Goal: Task Accomplishment & Management: Manage account settings

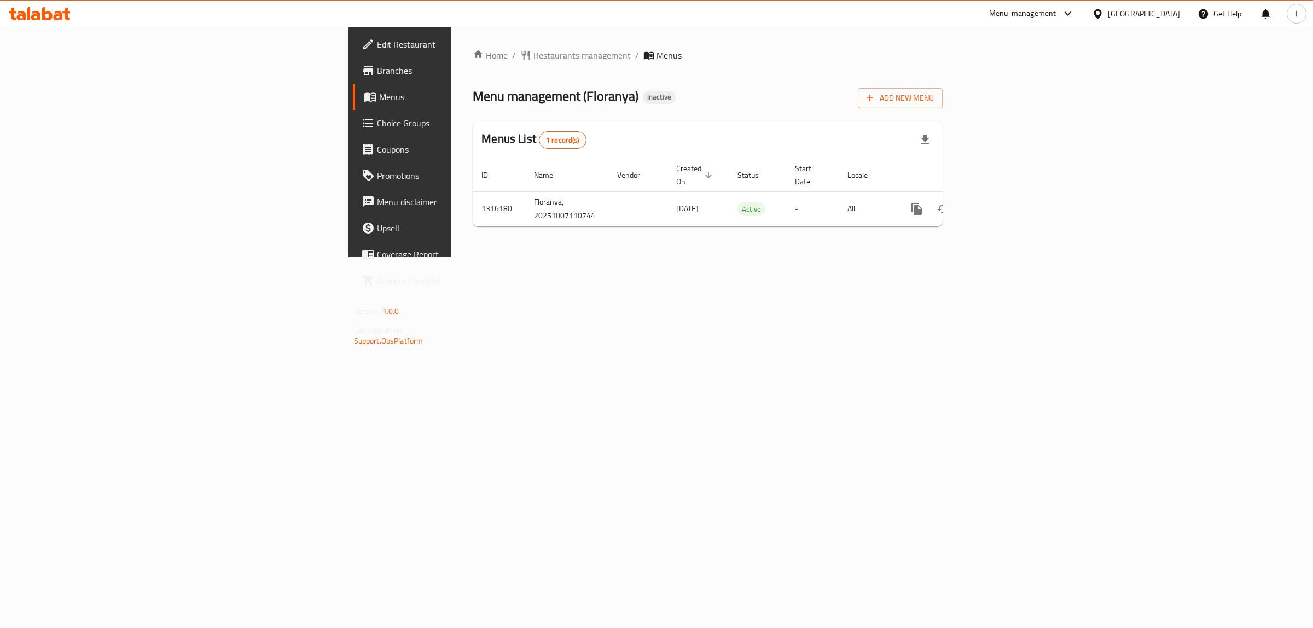
click at [695, 257] on div "Home / Restaurants management / Menus Menu management ( Floranya ) Inactive Add…" at bounding box center [708, 142] width 514 height 230
click at [377, 49] on span "Edit Restaurant" at bounding box center [468, 44] width 182 height 13
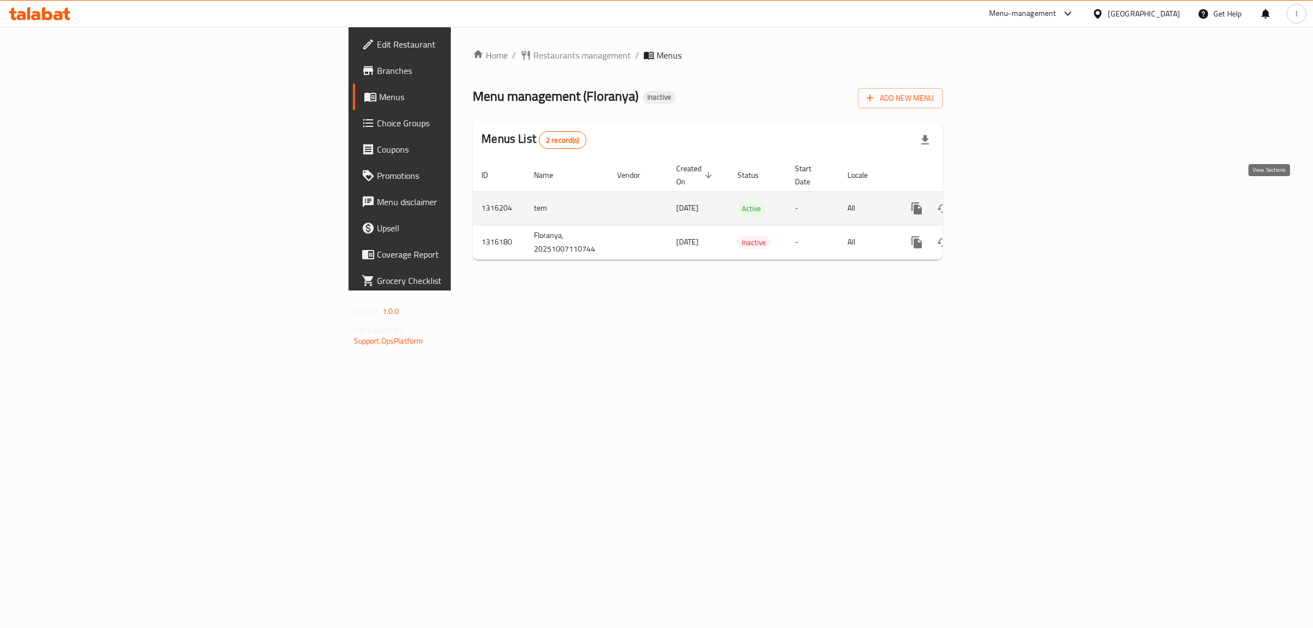
click at [1002, 202] on icon "enhanced table" at bounding box center [995, 208] width 13 height 13
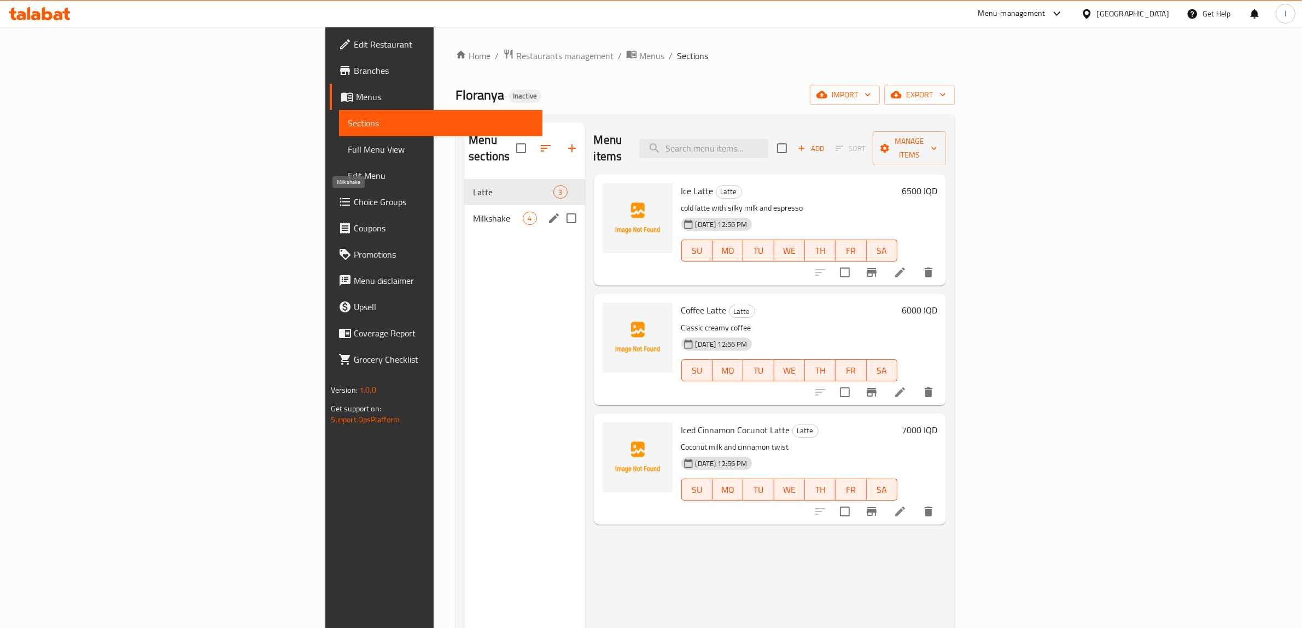
click at [473, 212] on span "Milkshake" at bounding box center [498, 218] width 50 height 13
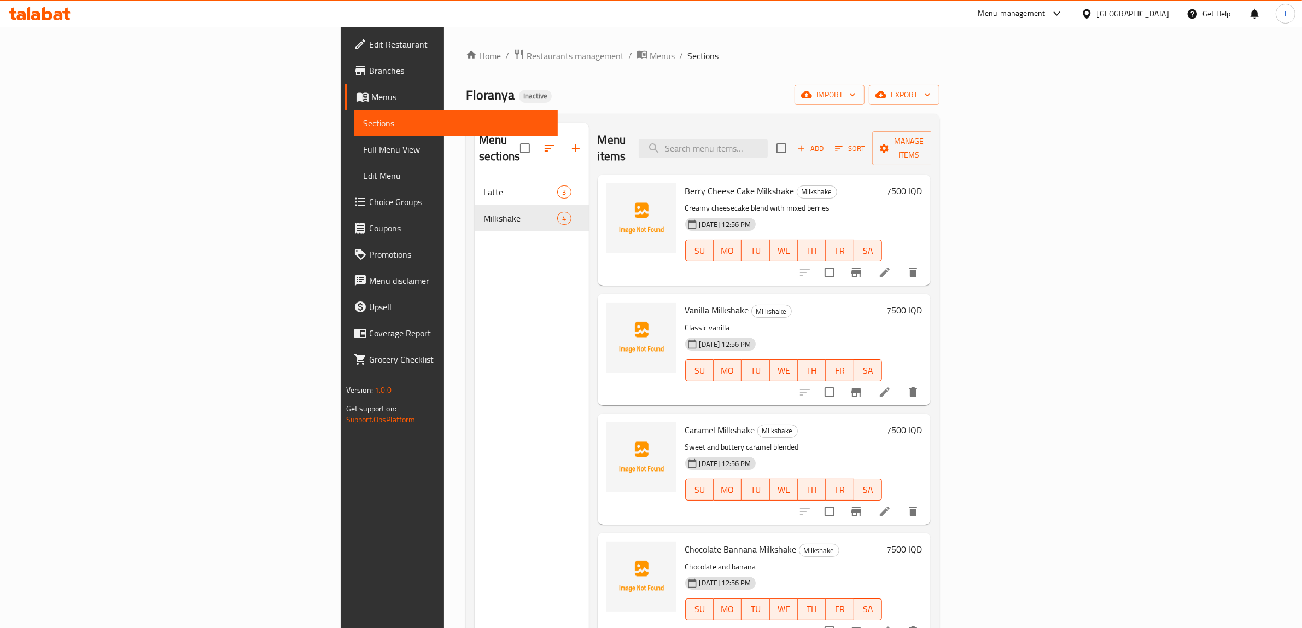
click at [369, 42] on span "Edit Restaurant" at bounding box center [459, 44] width 180 height 13
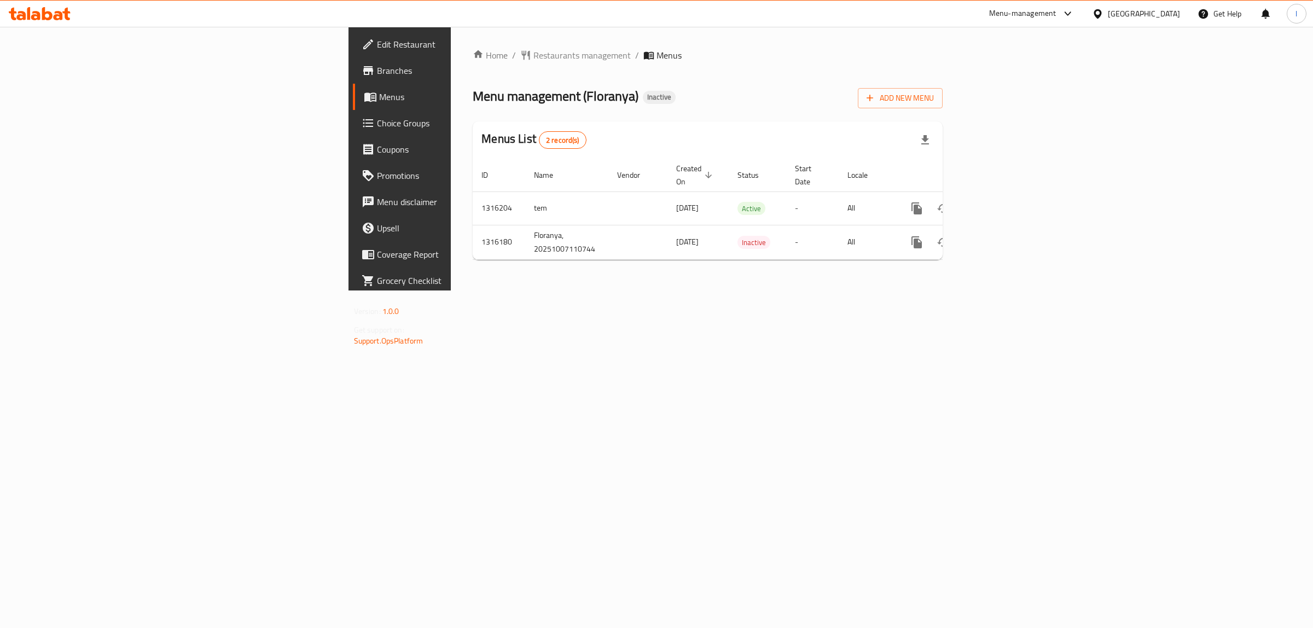
click at [681, 290] on div "Home / Restaurants management / Menus Menu management ( Floranya ) Inactive Add…" at bounding box center [708, 159] width 514 height 264
click at [1002, 202] on icon "enhanced table" at bounding box center [995, 208] width 13 height 13
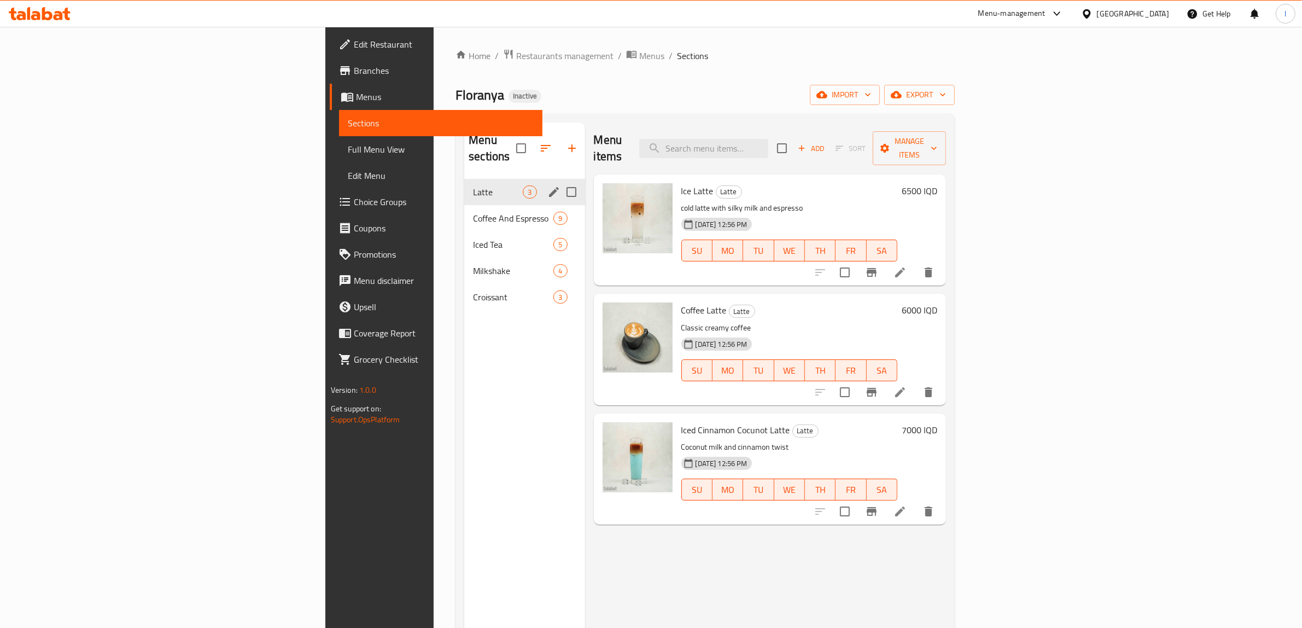
click at [464, 205] on div "Coffee And Espresso 9" at bounding box center [524, 218] width 120 height 26
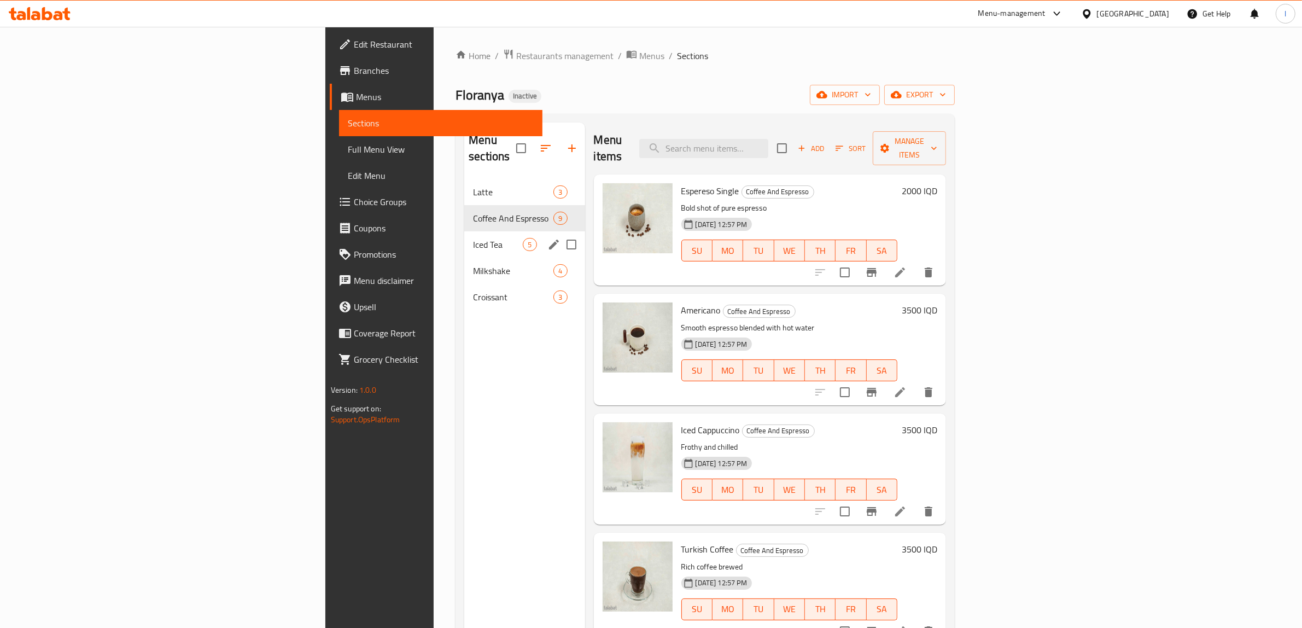
click at [464, 231] on div "Iced Tea 5" at bounding box center [524, 244] width 120 height 26
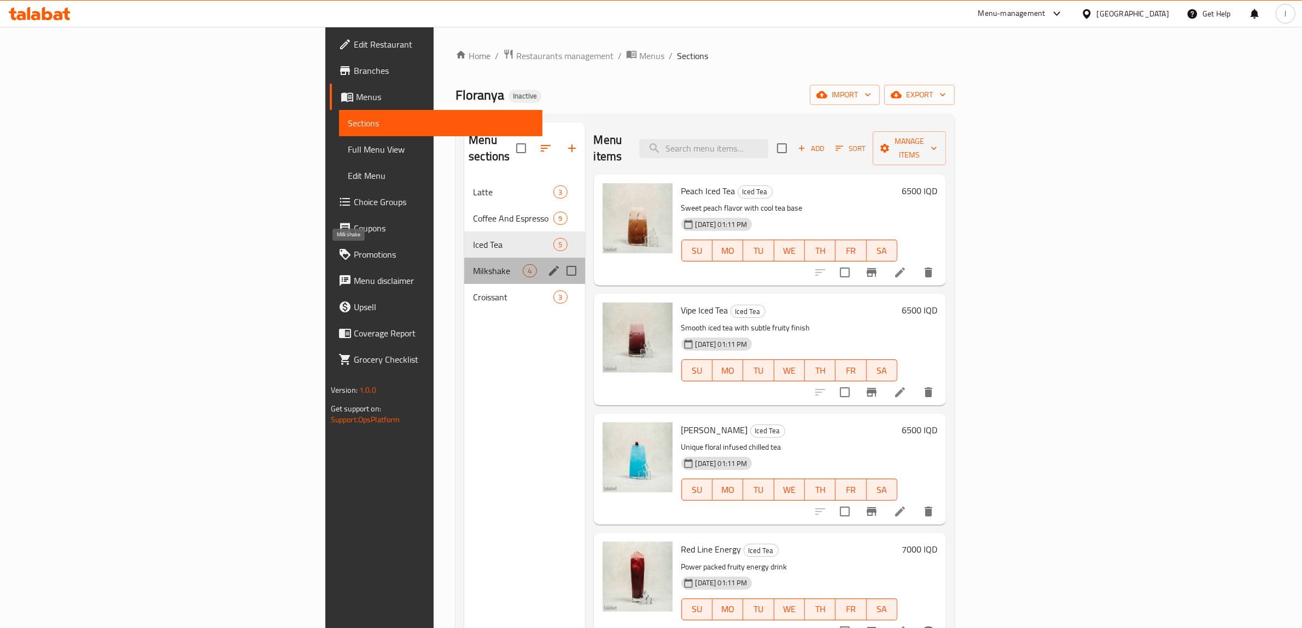
click at [473, 264] on span "Milkshake" at bounding box center [498, 270] width 50 height 13
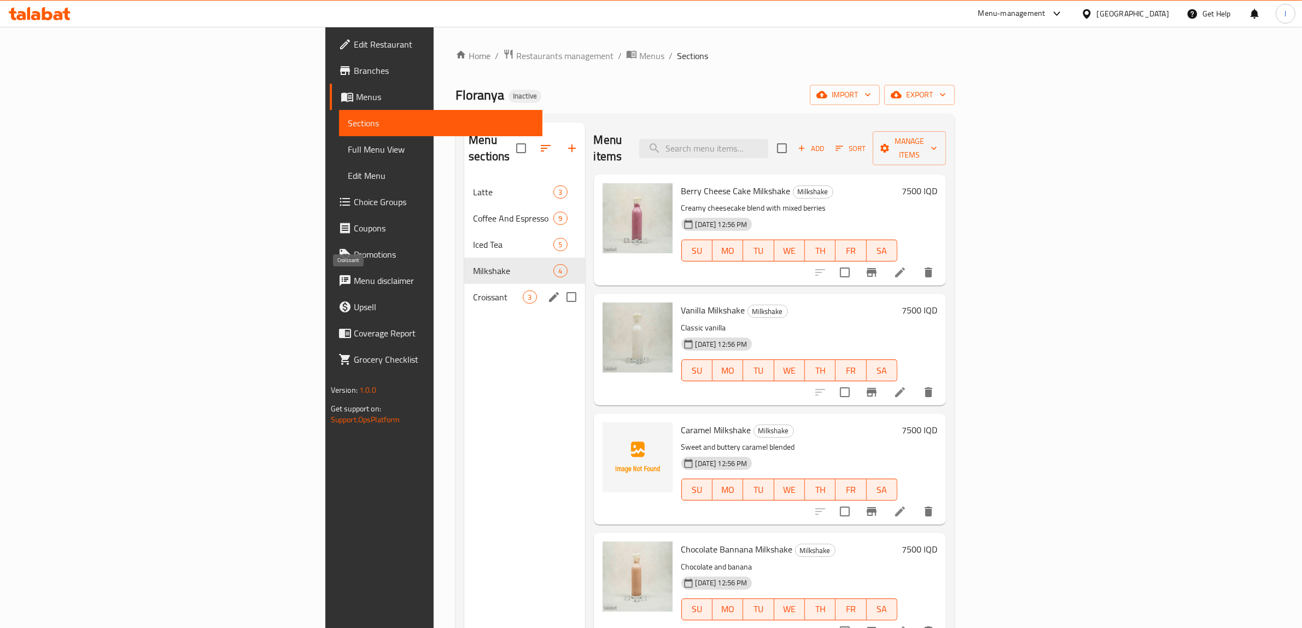
click at [473, 290] on span "Croissant" at bounding box center [498, 296] width 50 height 13
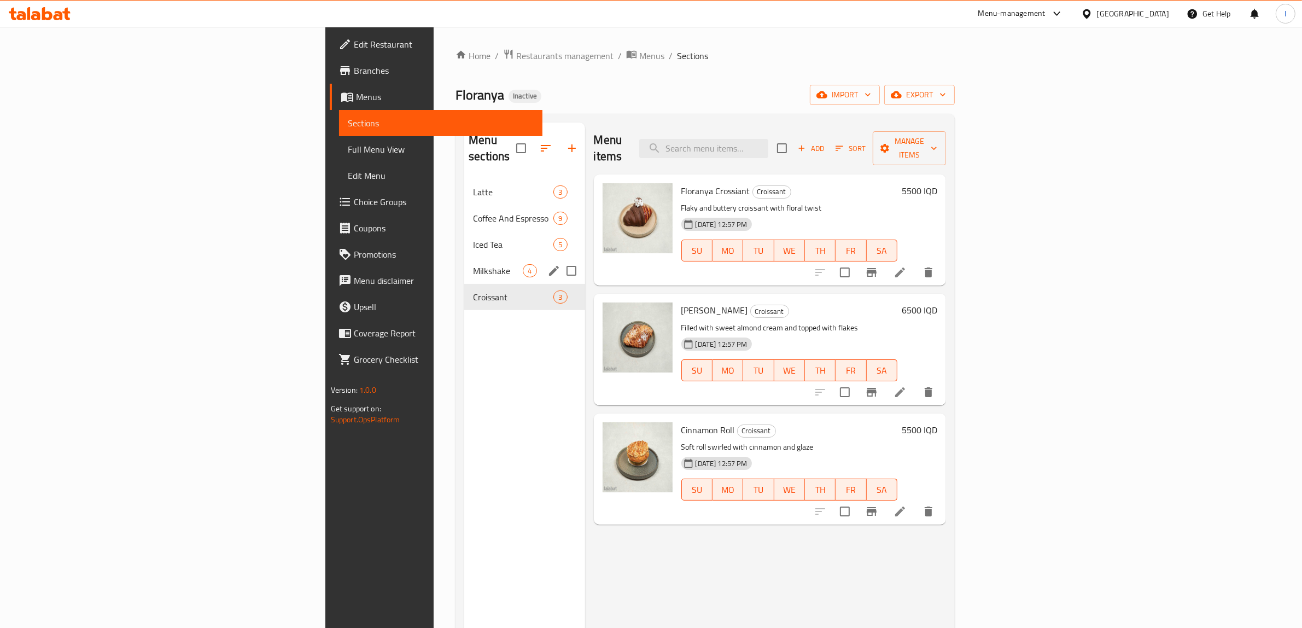
click at [464, 258] on div "Milkshake 4" at bounding box center [524, 271] width 120 height 26
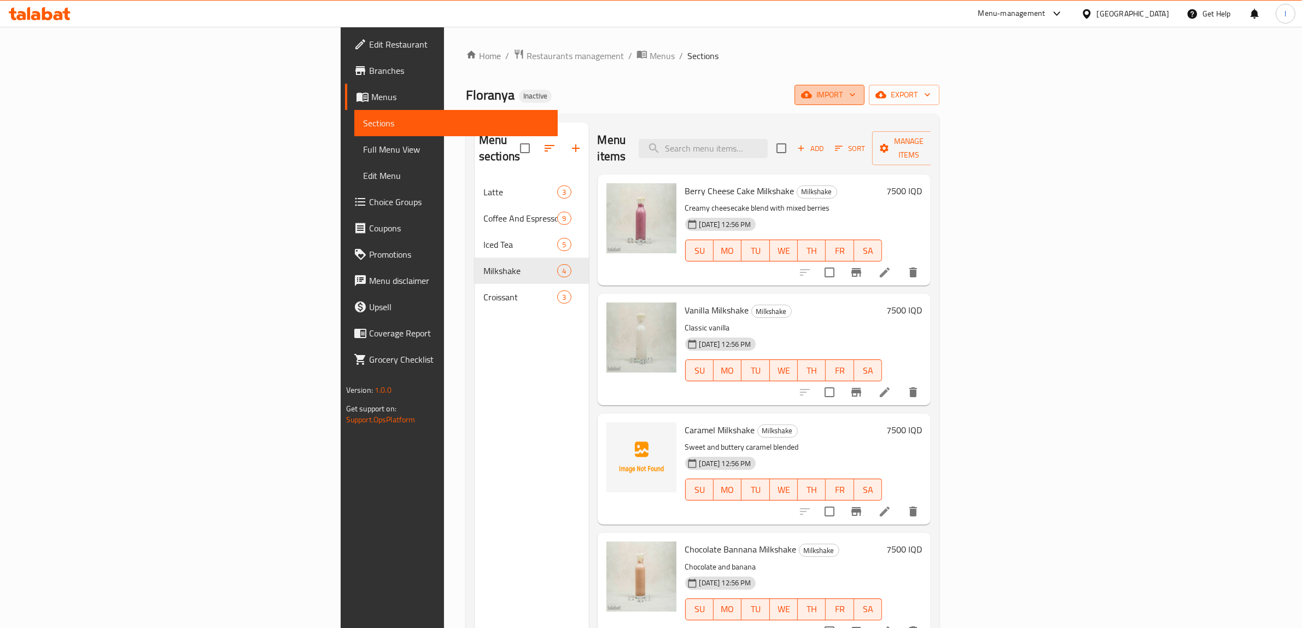
click at [856, 93] on span "import" at bounding box center [829, 95] width 53 height 14
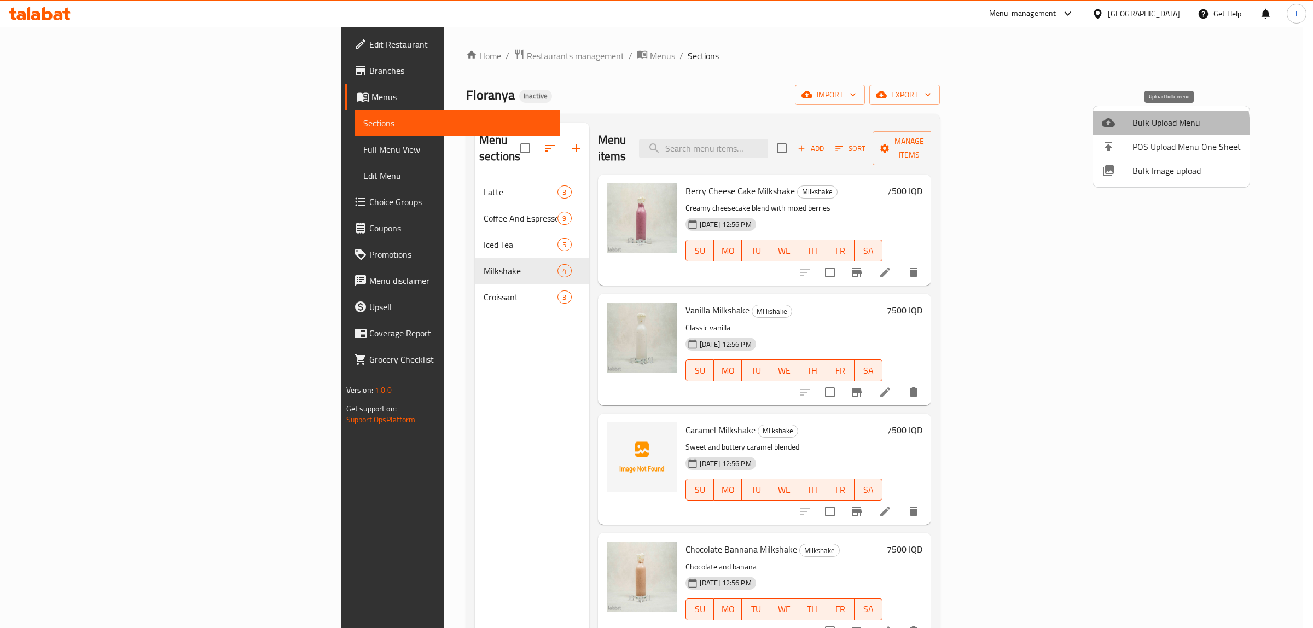
click at [1133, 129] on span "Bulk Upload Menu" at bounding box center [1186, 122] width 108 height 13
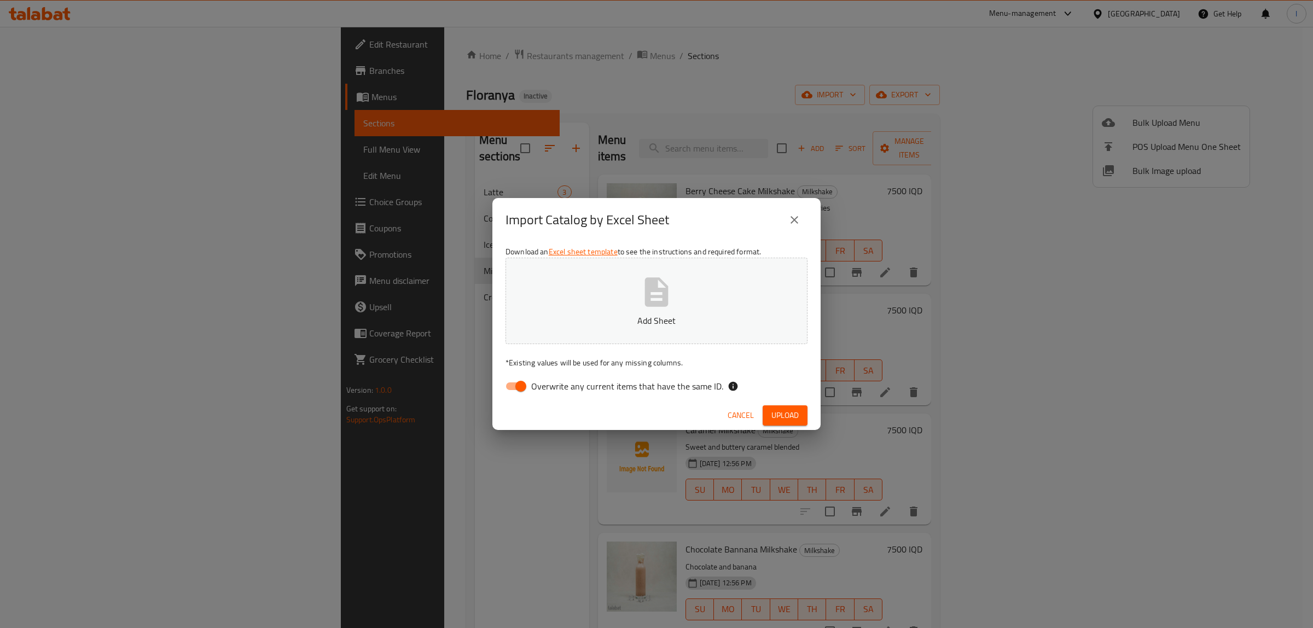
click at [613, 391] on span "Overwrite any current items that have the same ID." at bounding box center [627, 386] width 192 height 13
click at [552, 391] on input "Overwrite any current items that have the same ID." at bounding box center [520, 386] width 62 height 21
checkbox input "false"
click at [616, 323] on p "Add Sheet" at bounding box center [656, 320] width 268 height 13
click at [769, 416] on button "Upload" at bounding box center [784, 415] width 45 height 20
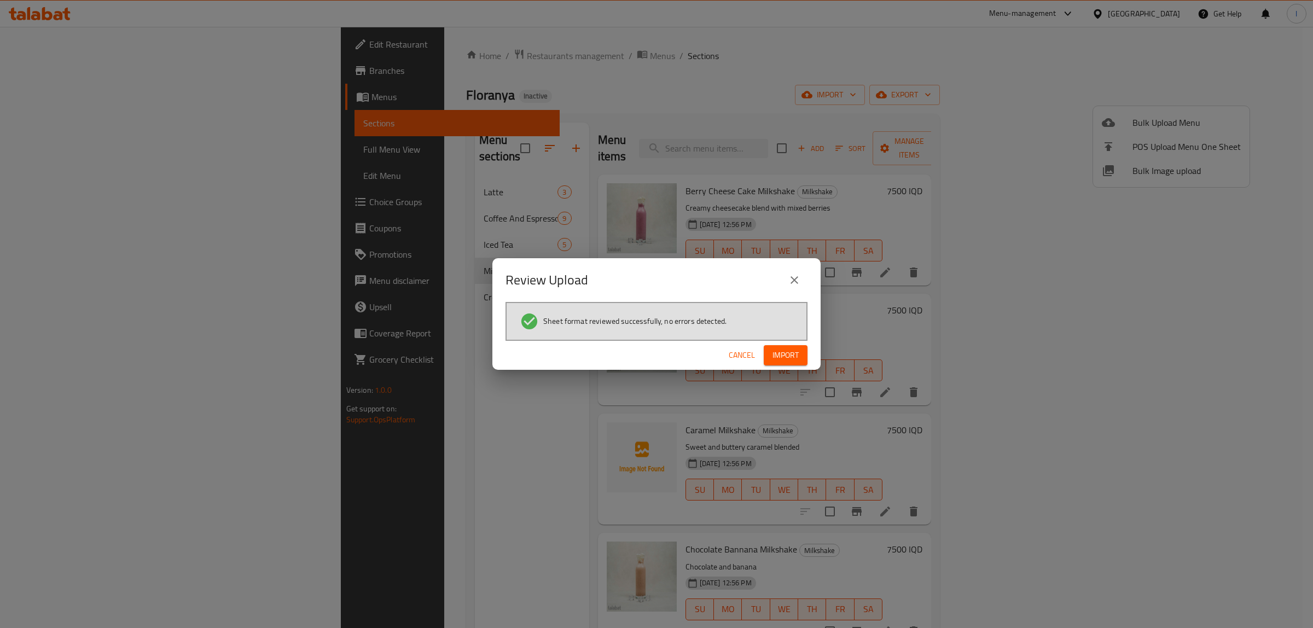
click at [783, 351] on span "Import" at bounding box center [785, 355] width 26 height 14
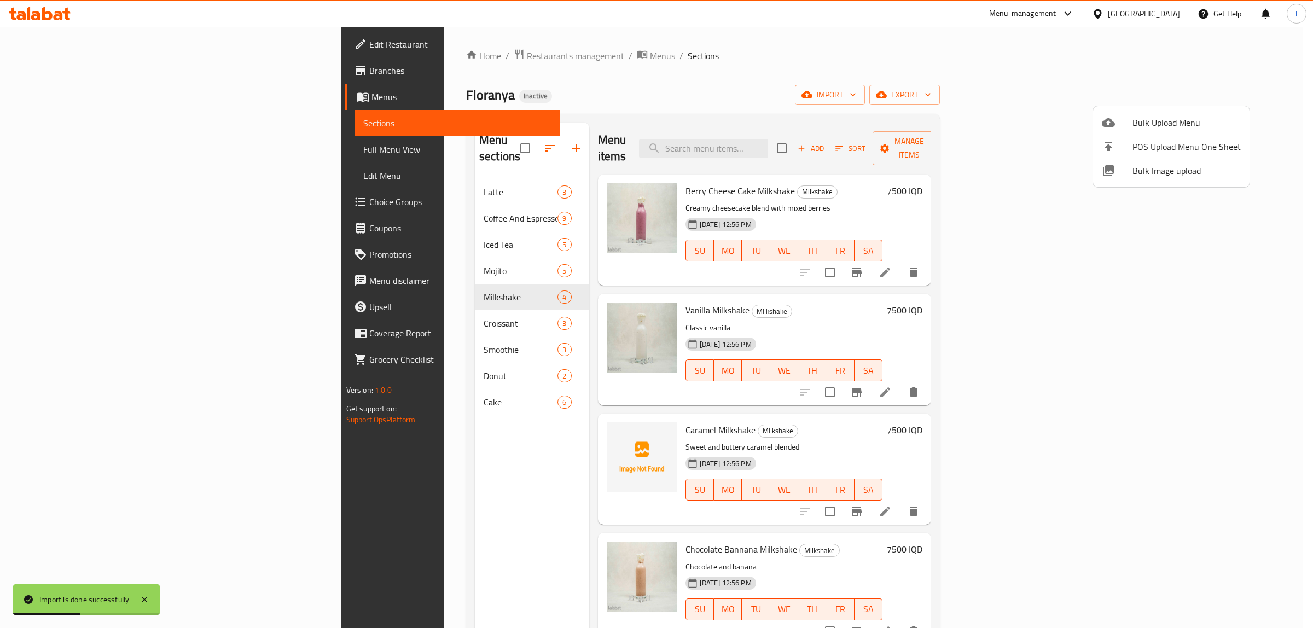
click at [328, 310] on div at bounding box center [656, 314] width 1313 height 628
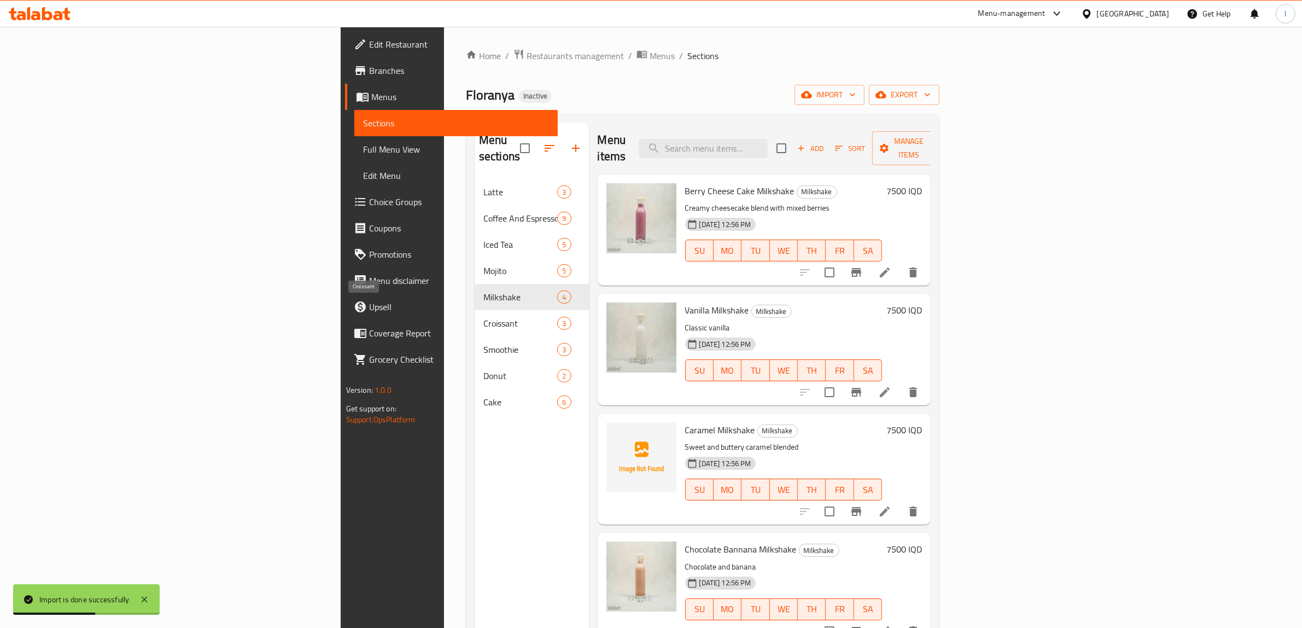
click at [483, 317] on span "Croissant" at bounding box center [520, 323] width 74 height 13
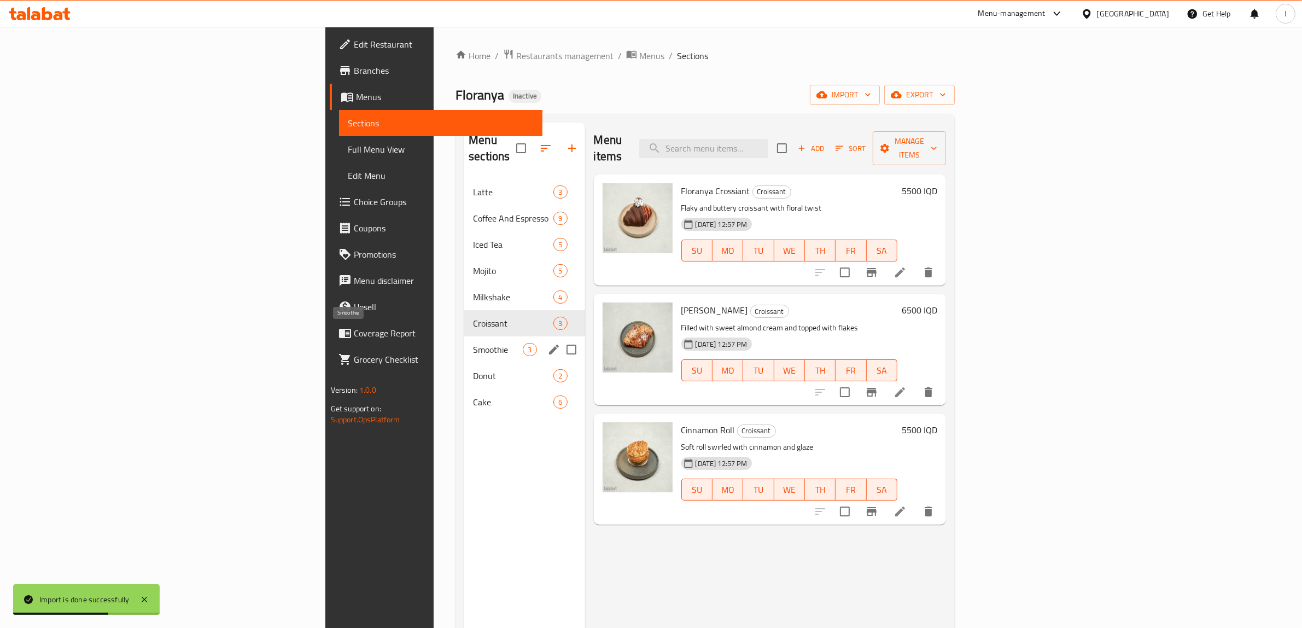
click at [473, 343] on span "Smoothie" at bounding box center [498, 349] width 50 height 13
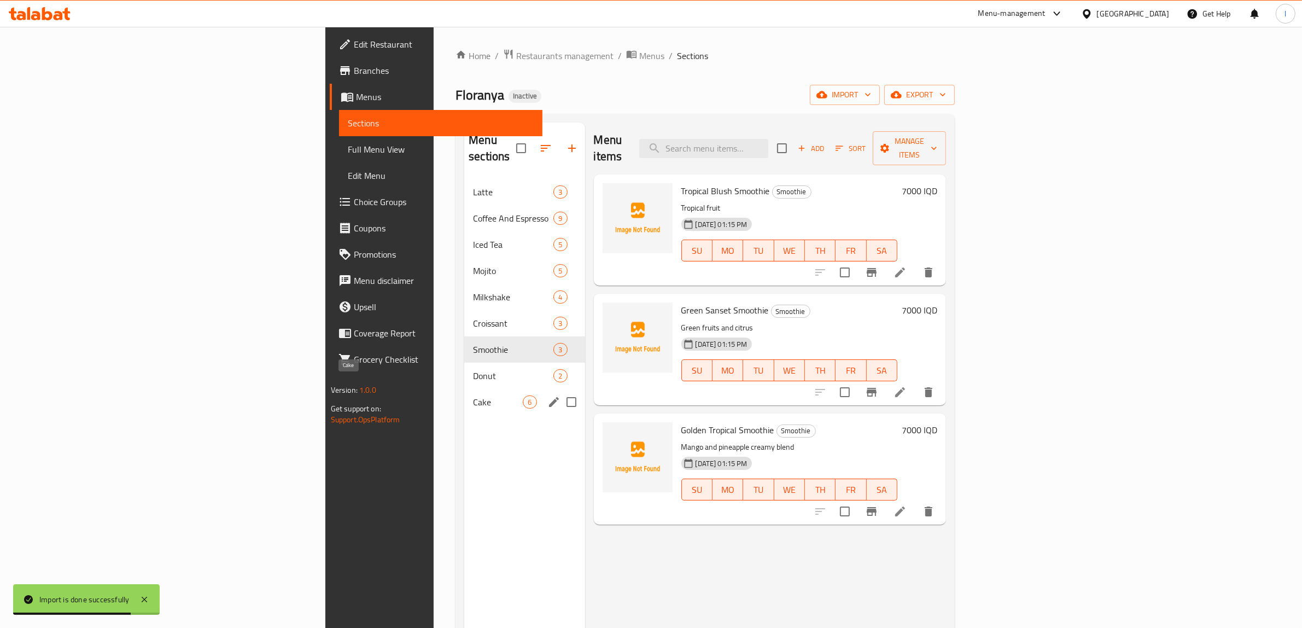
click at [473, 395] on span "Cake" at bounding box center [498, 401] width 50 height 13
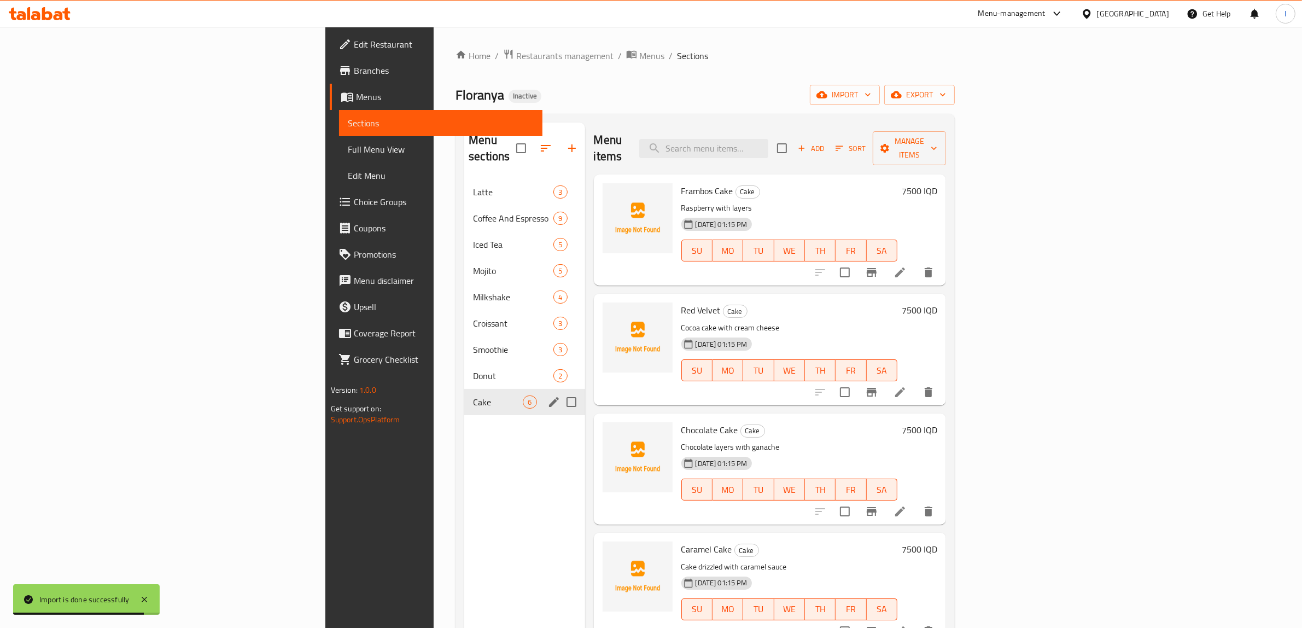
click at [473, 369] on span "Donut" at bounding box center [513, 375] width 80 height 13
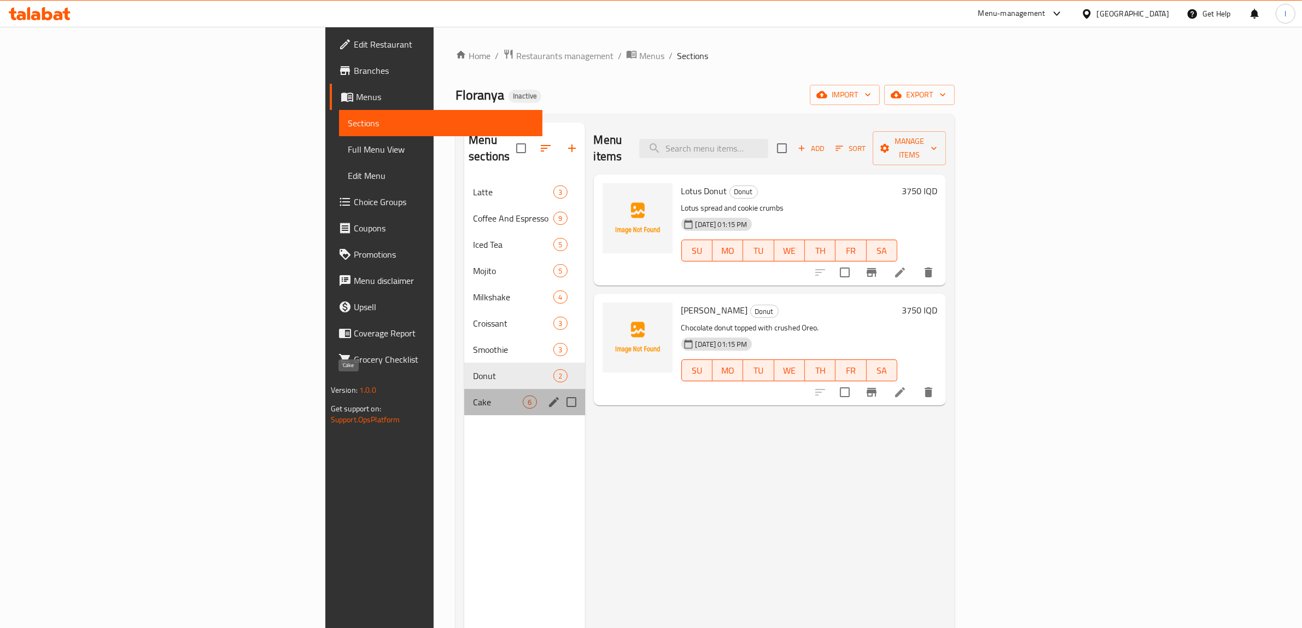
click at [473, 395] on span "Cake" at bounding box center [498, 401] width 50 height 13
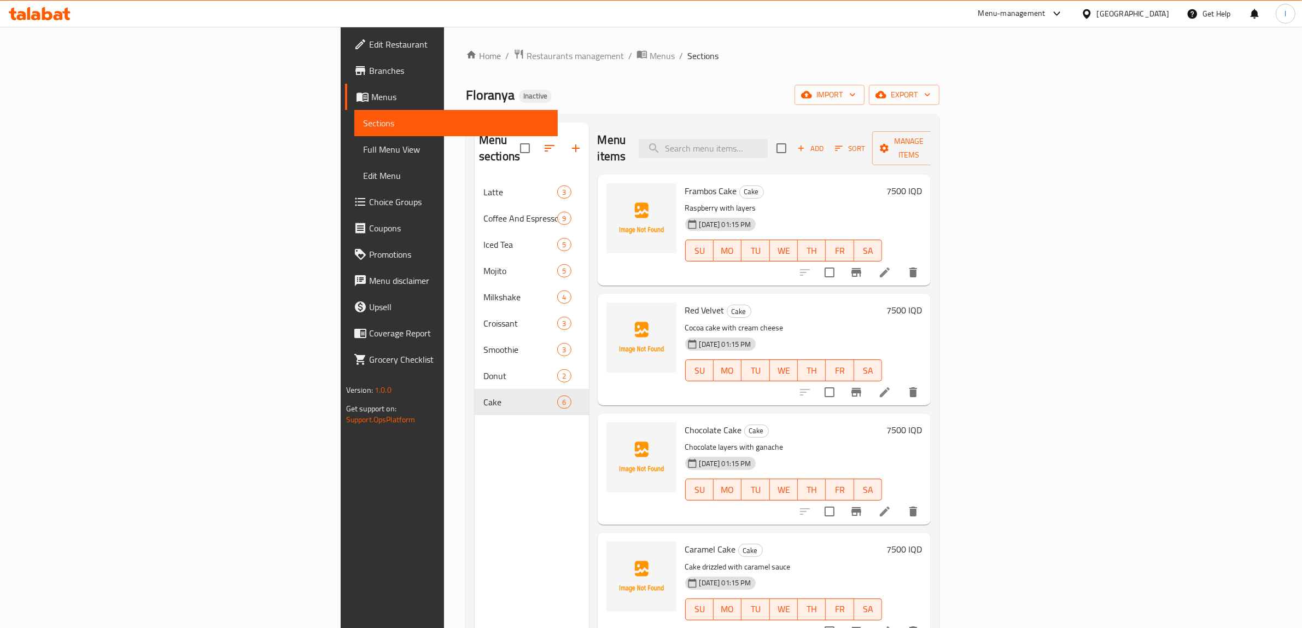
scroll to position [154, 0]
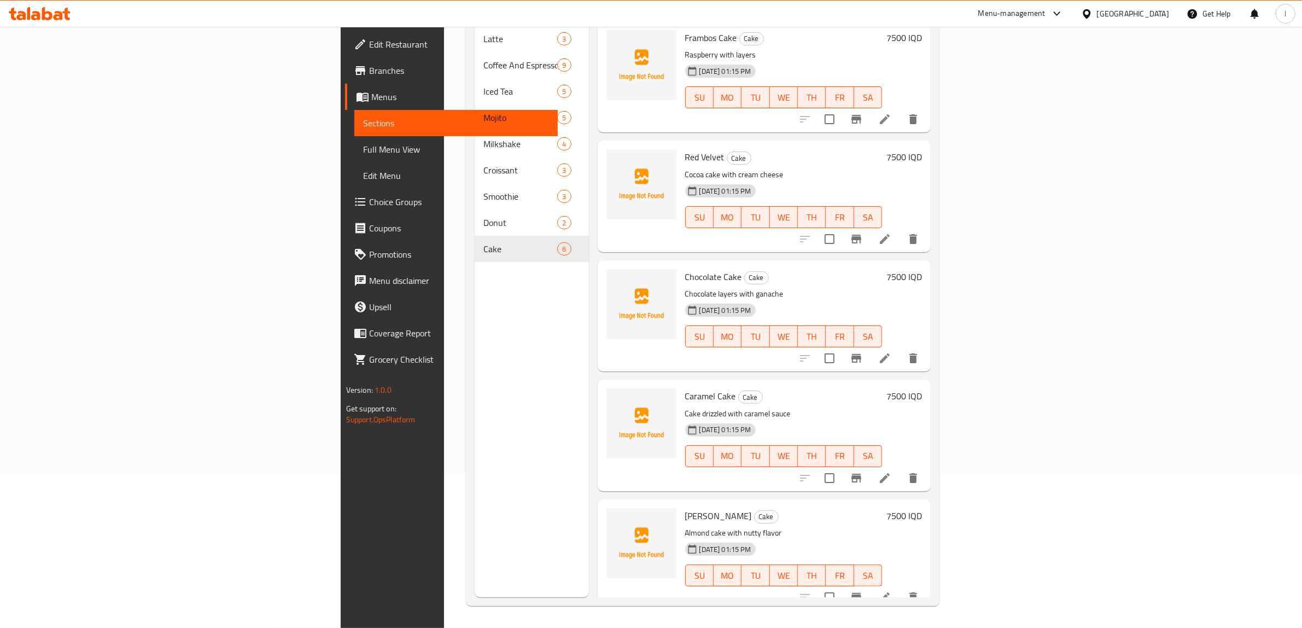
drag, startPoint x: 346, startPoint y: 535, endPoint x: 343, endPoint y: 524, distance: 11.4
click at [475, 535] on div "Menu sections Latte 3 Coffee And Espresso 9 Iced Tea 5 Mojito 5 Milkshake 4 Cro…" at bounding box center [532, 283] width 114 height 628
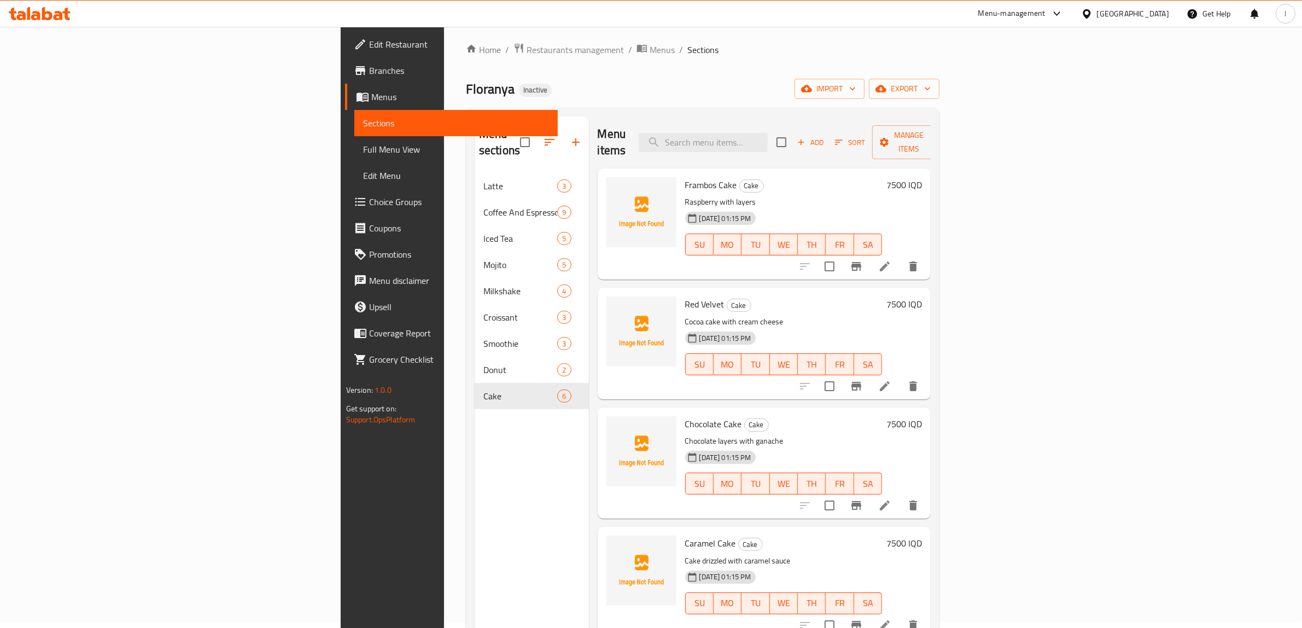
scroll to position [0, 0]
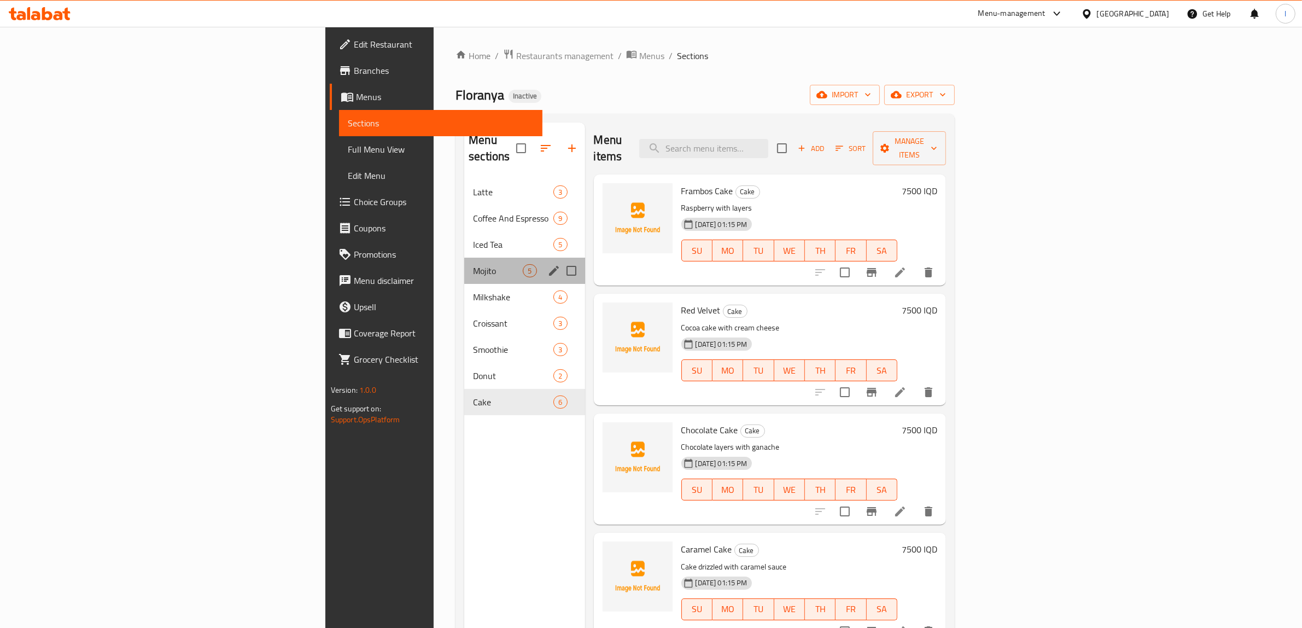
click at [464, 263] on div "Mojito 5" at bounding box center [524, 271] width 120 height 26
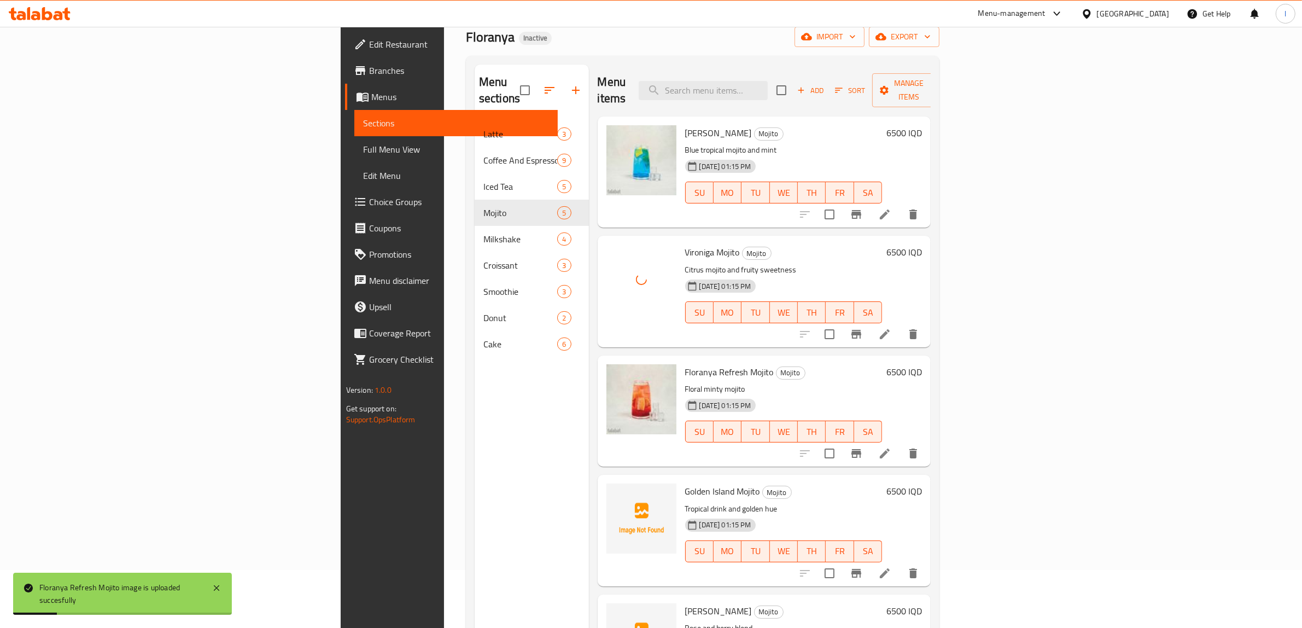
scroll to position [137, 0]
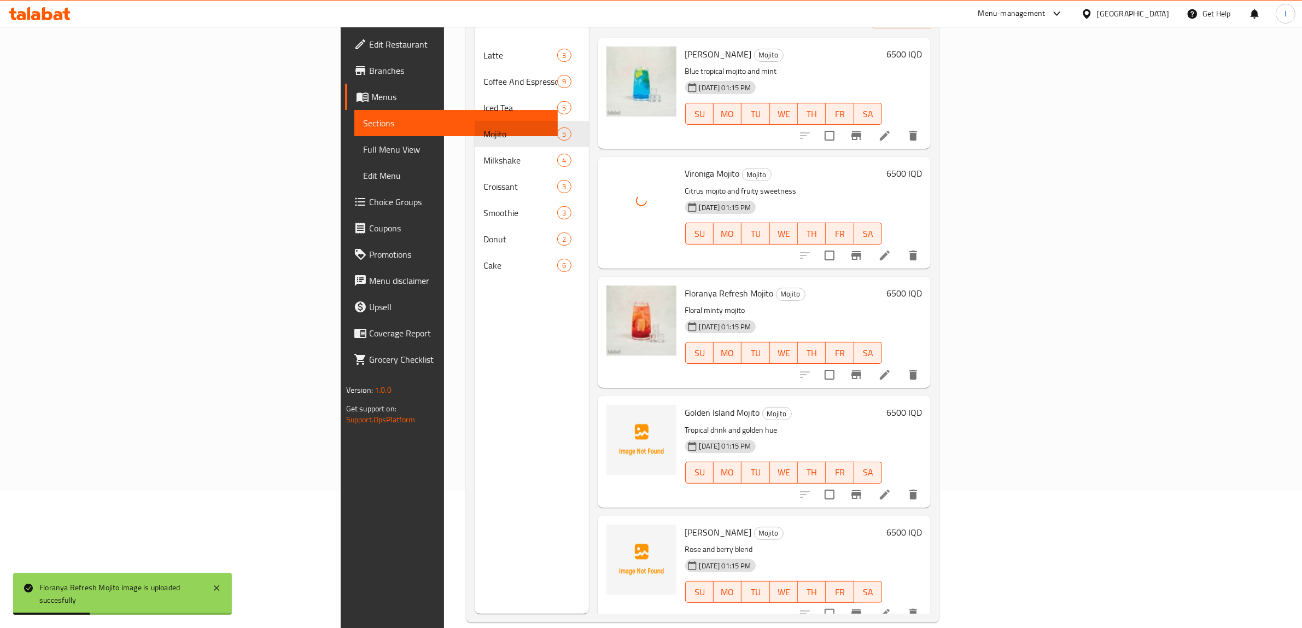
click at [685, 404] on span "Golden Island Mojito" at bounding box center [722, 412] width 75 height 16
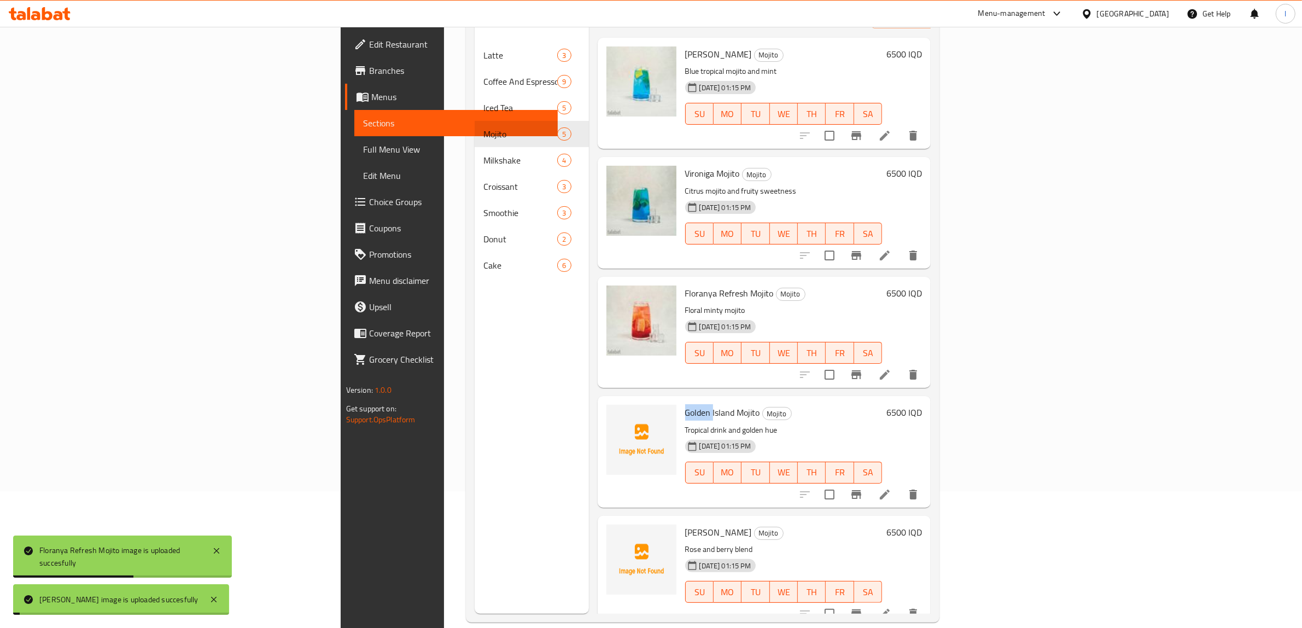
copy span "Golden"
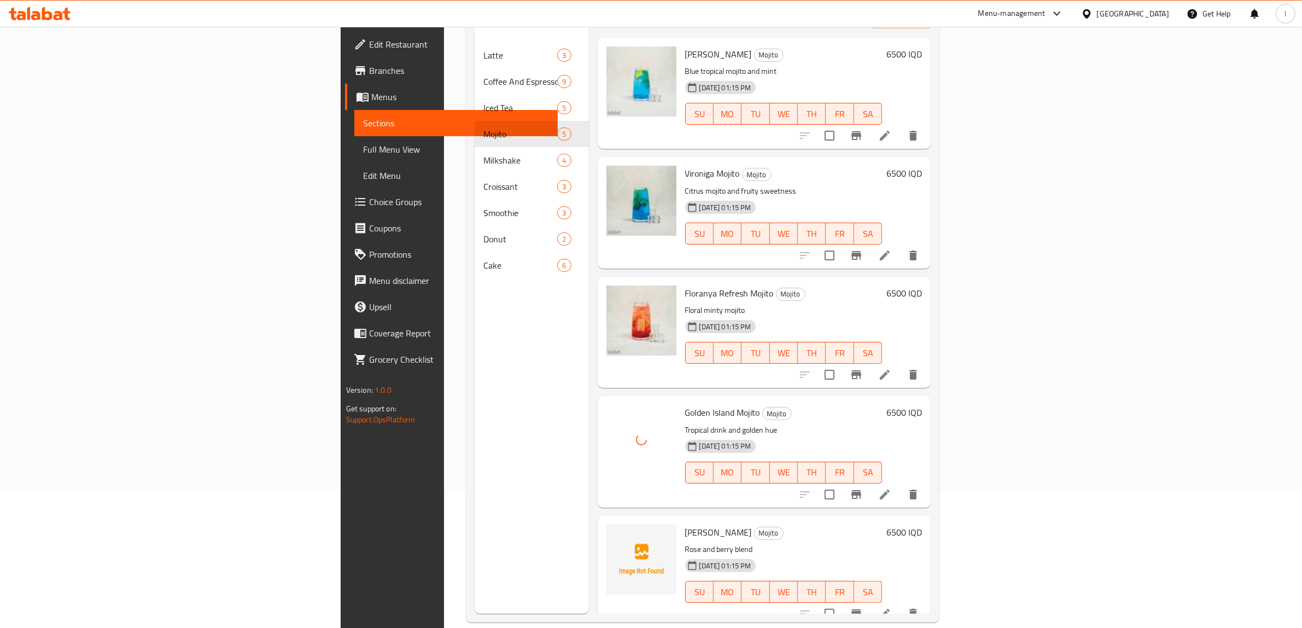
click at [685, 524] on span "Rose Berry Mojito" at bounding box center [718, 532] width 67 height 16
copy span "Rose"
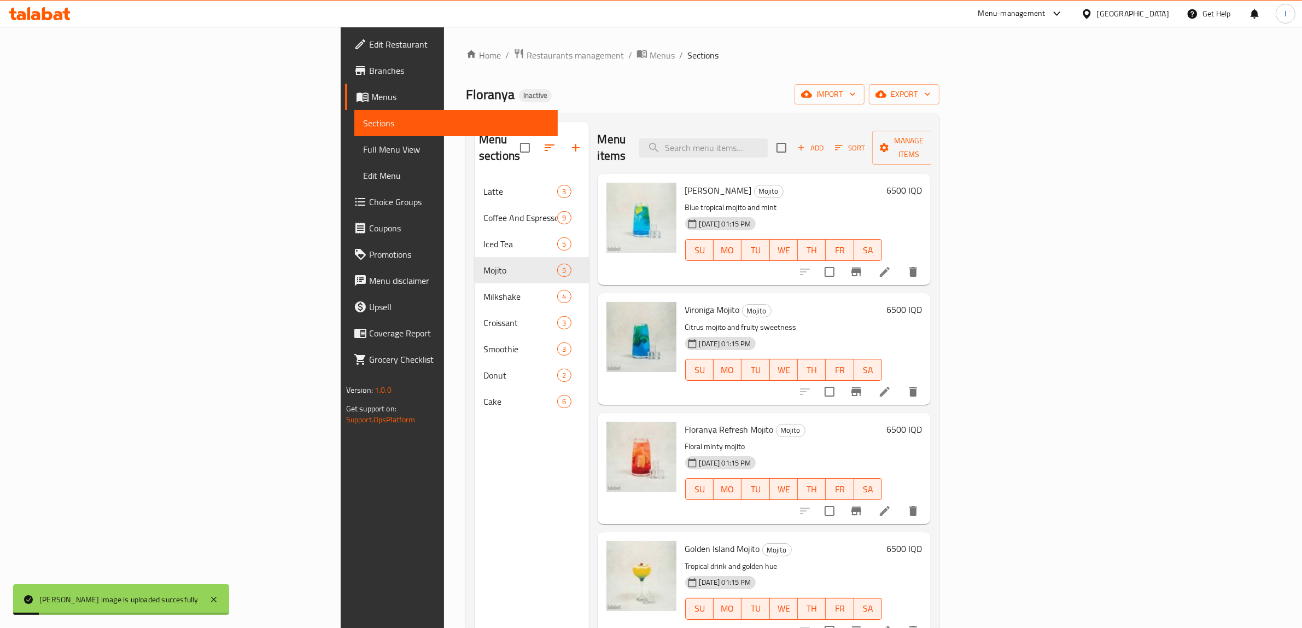
scroll to position [0, 0]
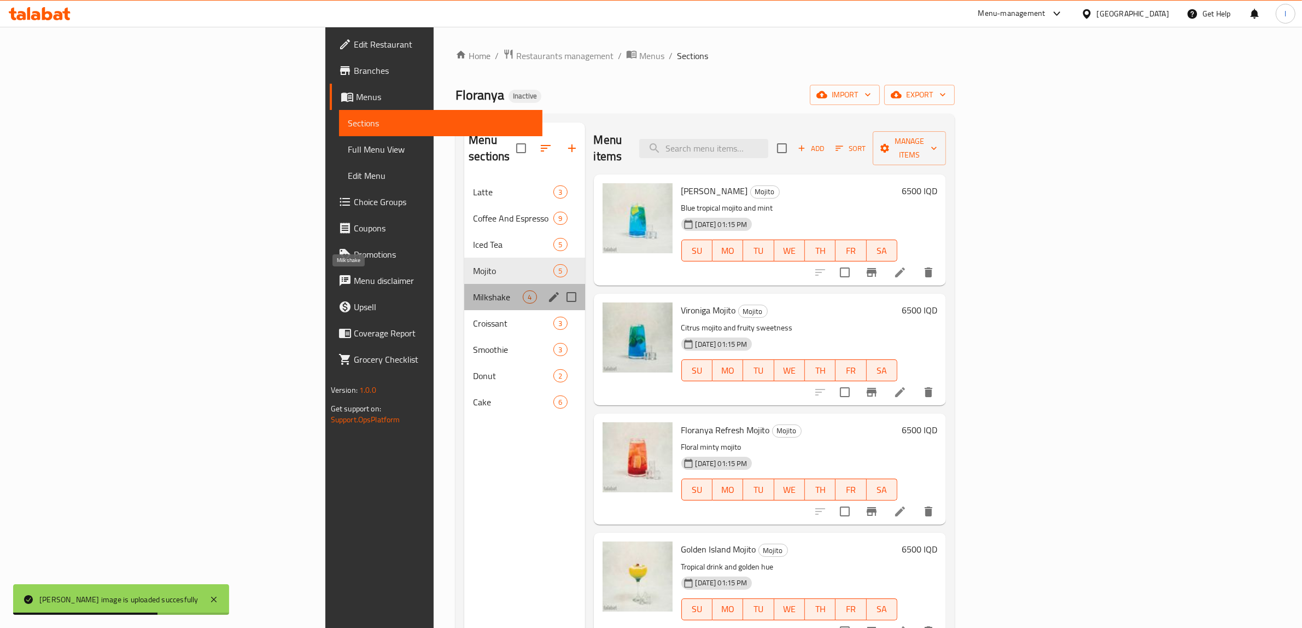
click at [473, 290] on span "Milkshake" at bounding box center [498, 296] width 50 height 13
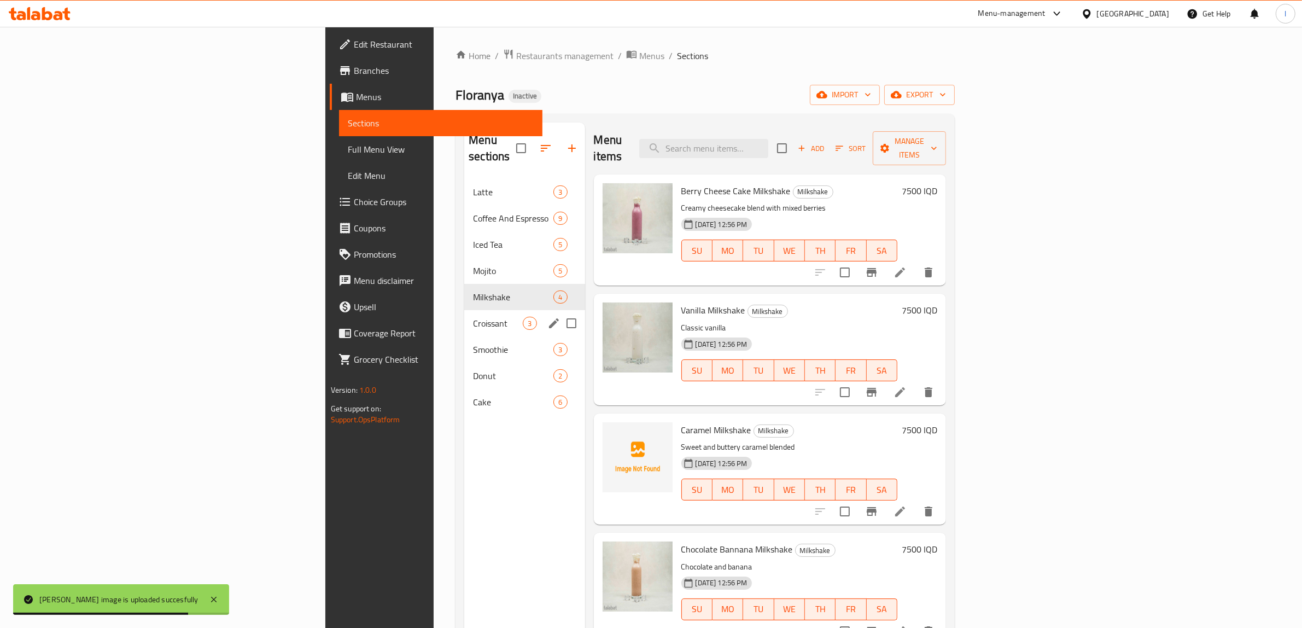
click at [464, 310] on div "Croissant 3" at bounding box center [524, 323] width 120 height 26
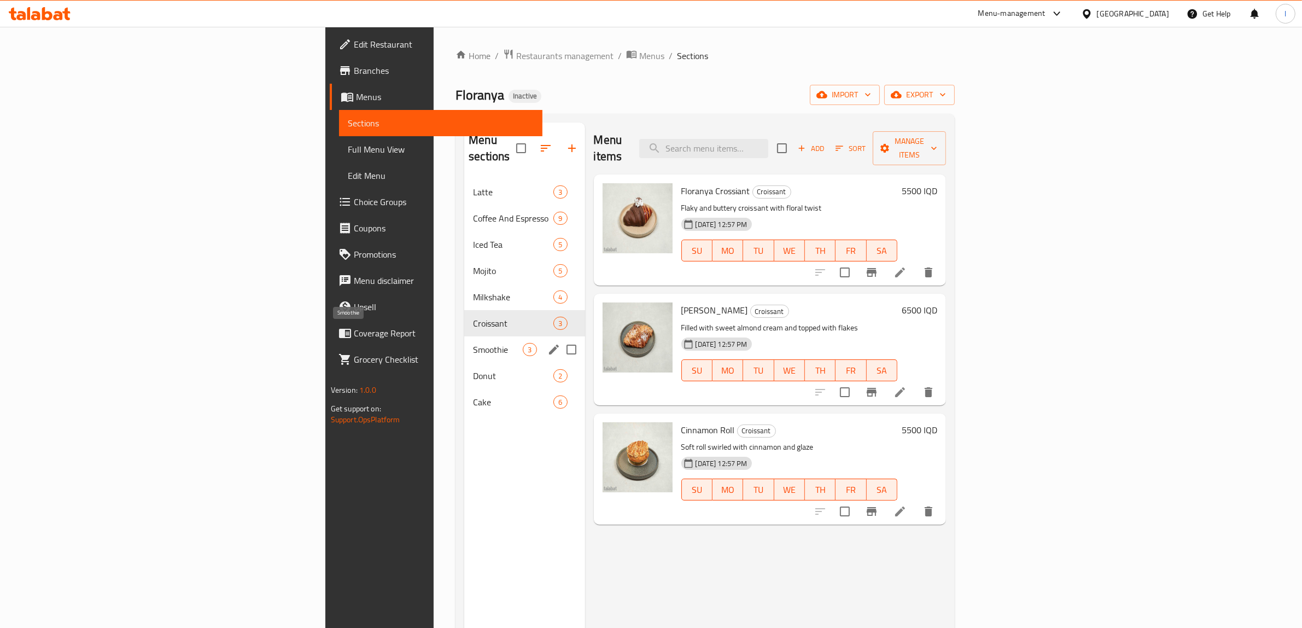
click at [473, 343] on span "Smoothie" at bounding box center [498, 349] width 50 height 13
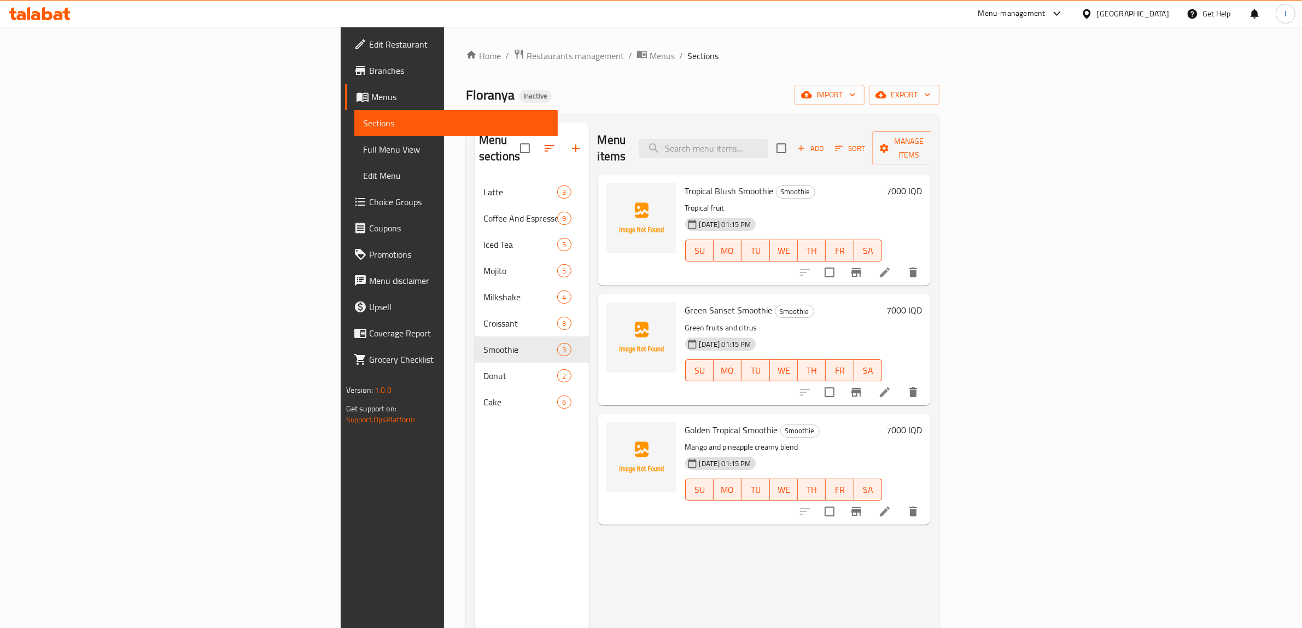
click at [685, 183] on span "Tropical Blush Smoothie" at bounding box center [729, 191] width 89 height 16
copy span "Tropical"
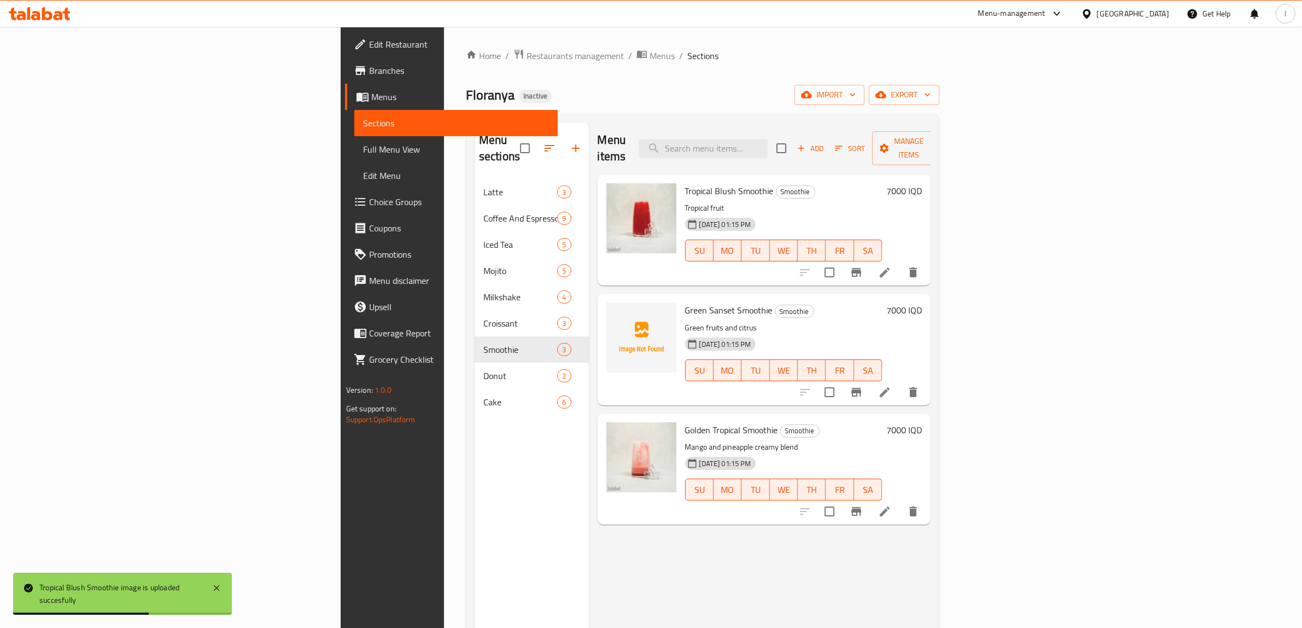
click at [685, 302] on span "Green Sanset Smoothie" at bounding box center [729, 310] width 88 height 16
copy span "Sanset"
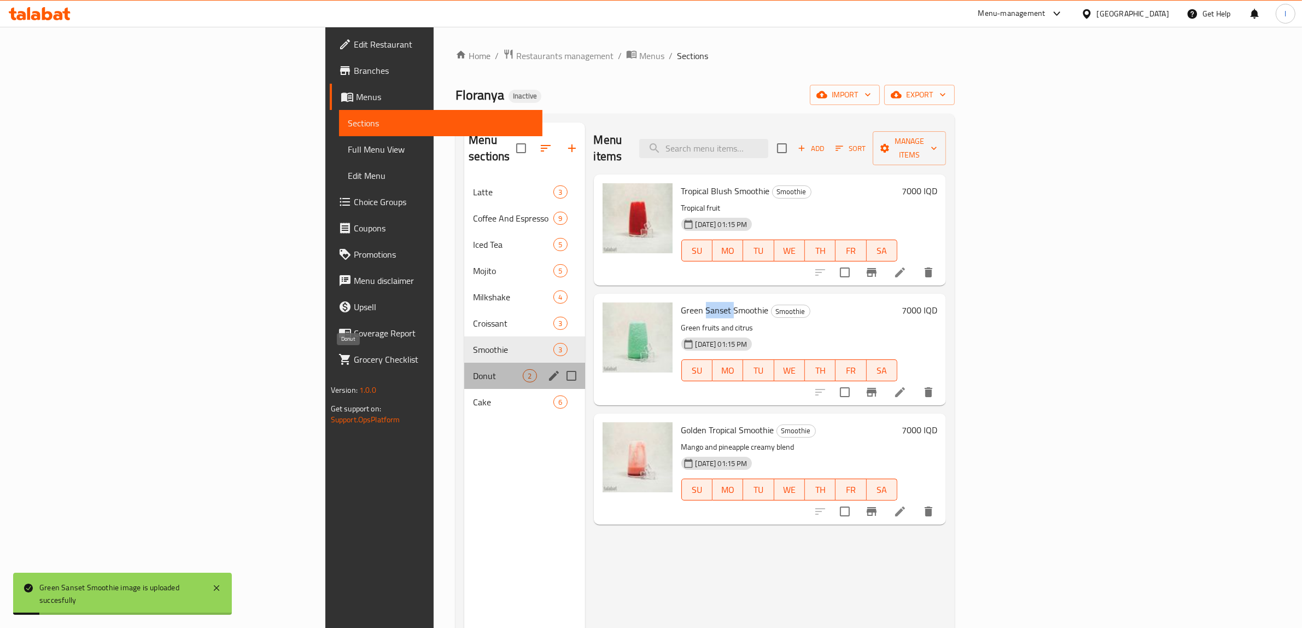
click at [473, 369] on span "Donut" at bounding box center [498, 375] width 50 height 13
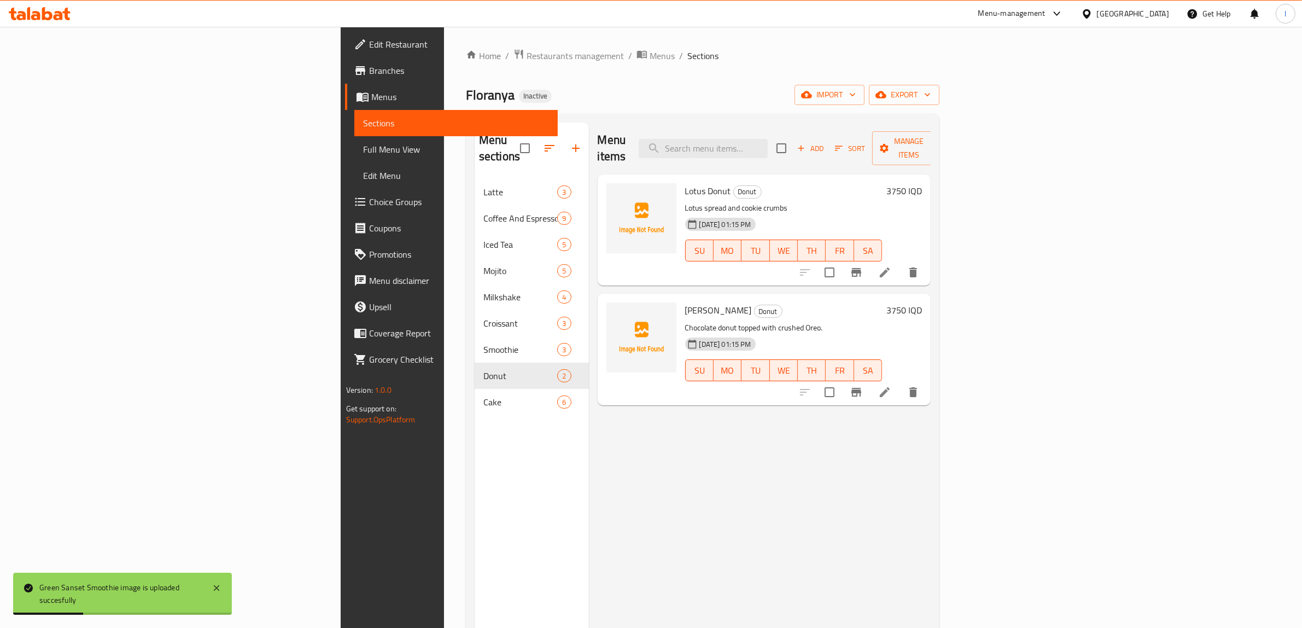
click at [685, 183] on span "Lotus Donut" at bounding box center [708, 191] width 46 height 16
copy h6 "Donut"
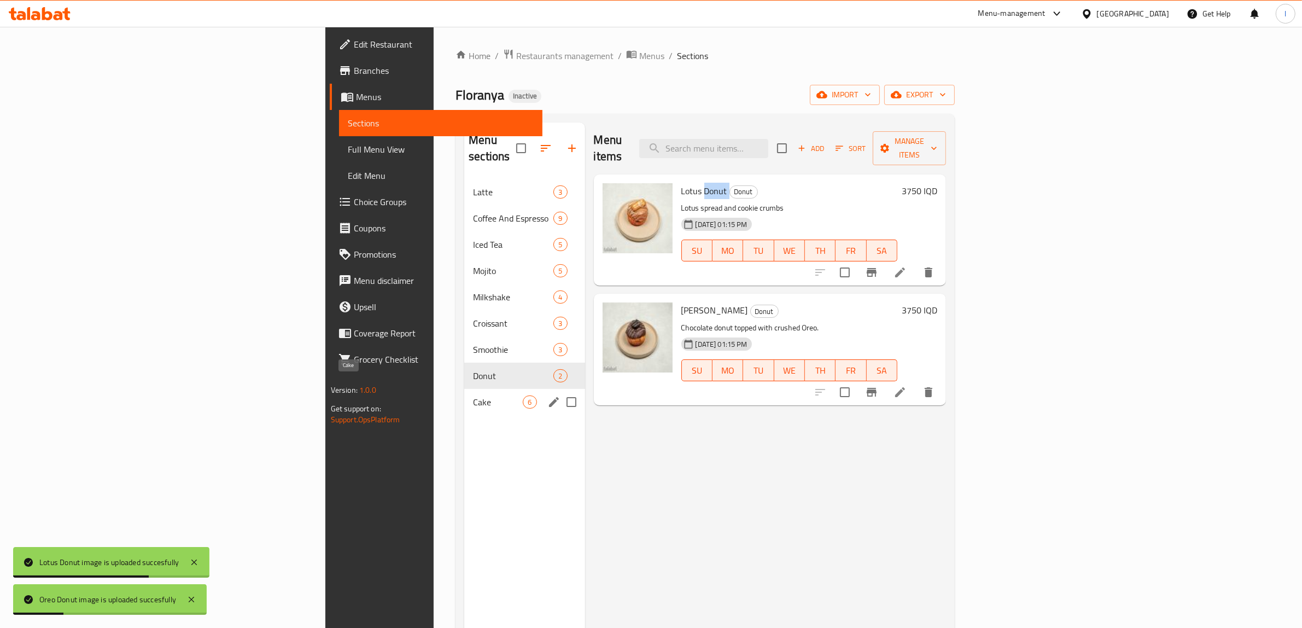
click at [473, 395] on span "Cake" at bounding box center [498, 401] width 50 height 13
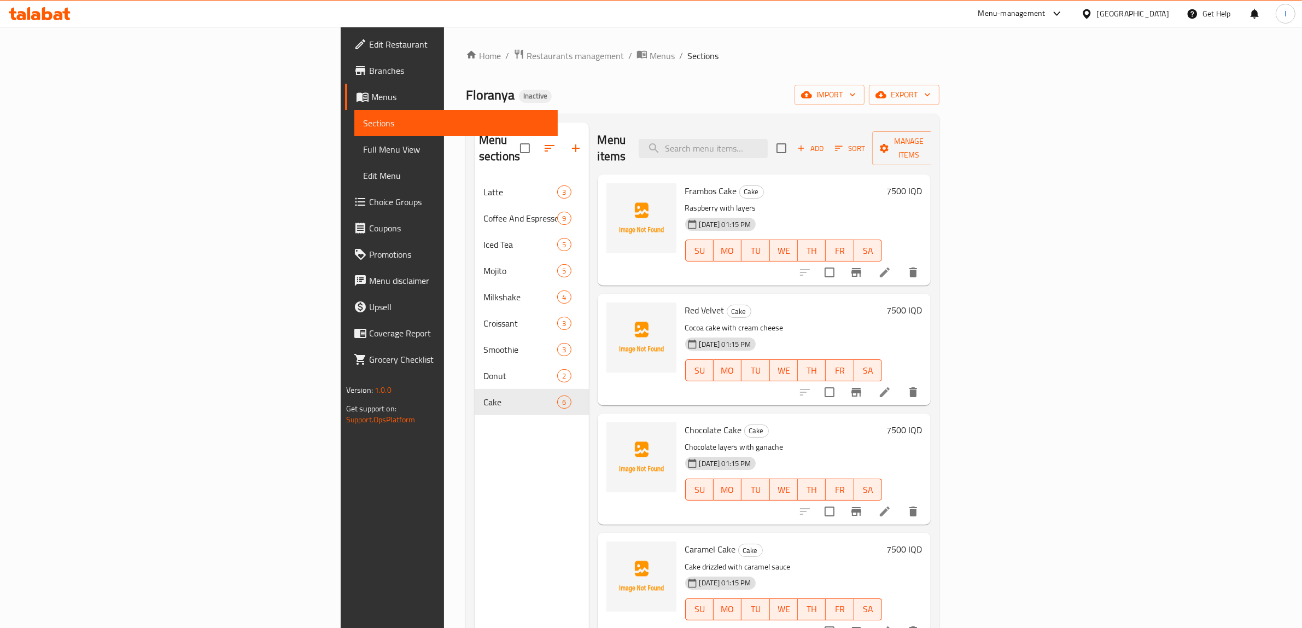
click at [685, 183] on span "Frambos Cake" at bounding box center [711, 191] width 52 height 16
copy h6 "Cake"
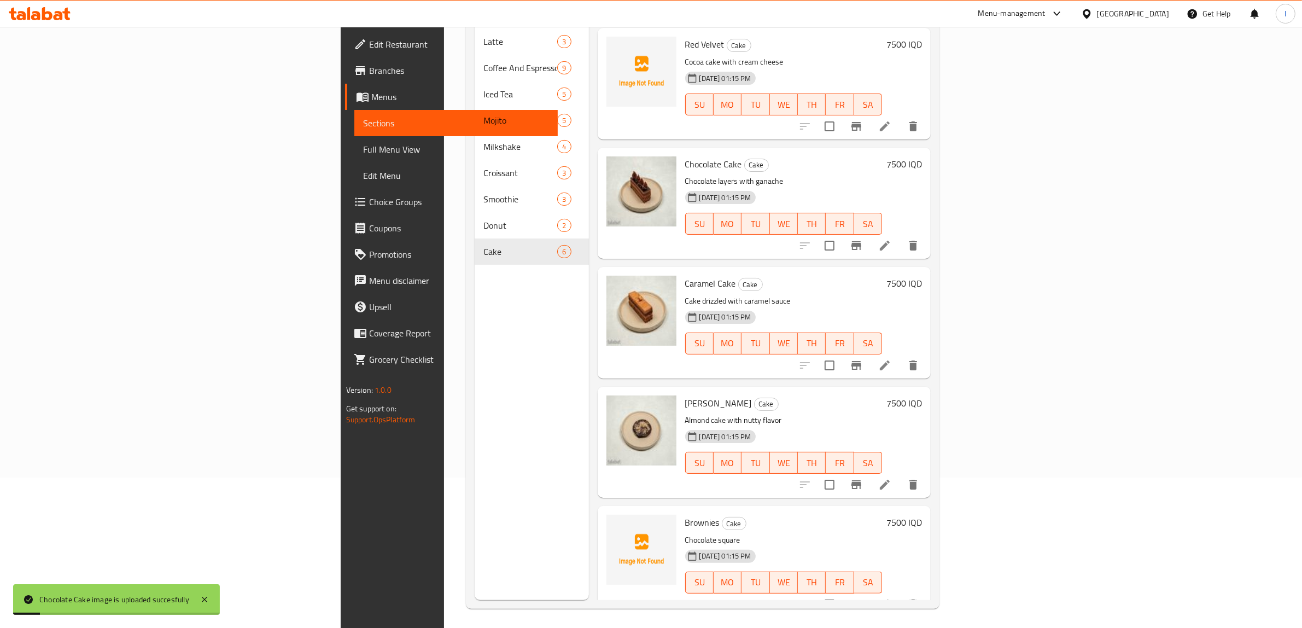
scroll to position [154, 0]
click at [685, 511] on span "Brownies" at bounding box center [702, 519] width 34 height 16
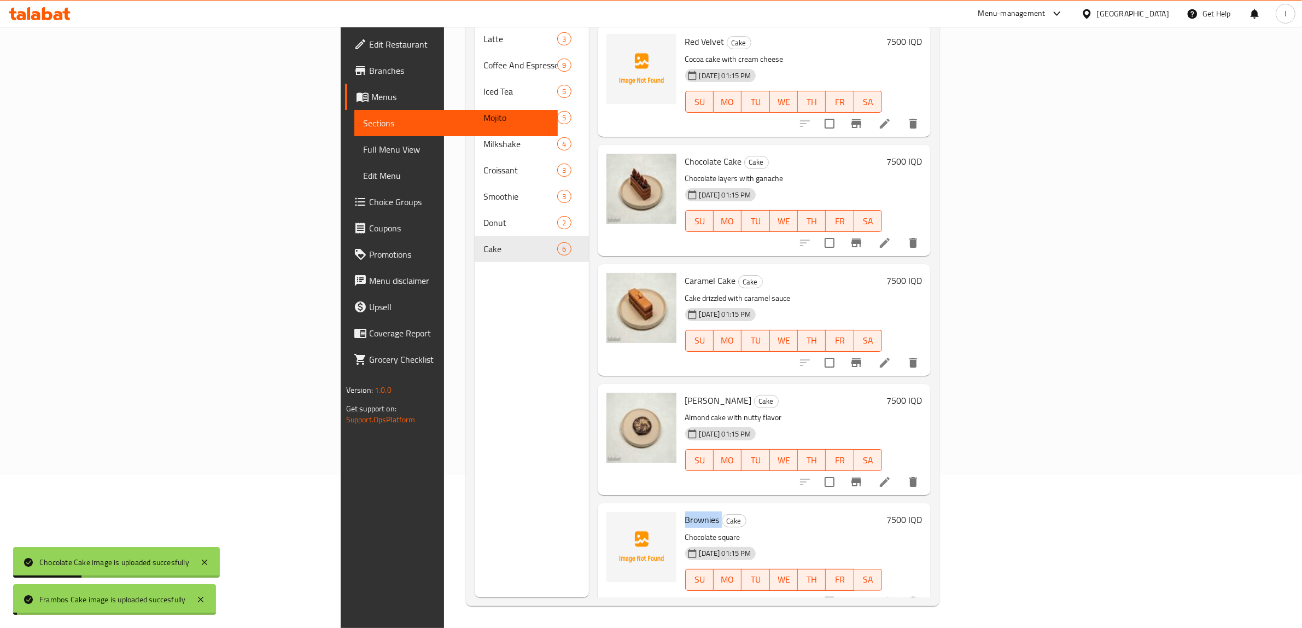
click at [685, 511] on span "Brownies" at bounding box center [702, 519] width 34 height 16
copy h6 "Brownies"
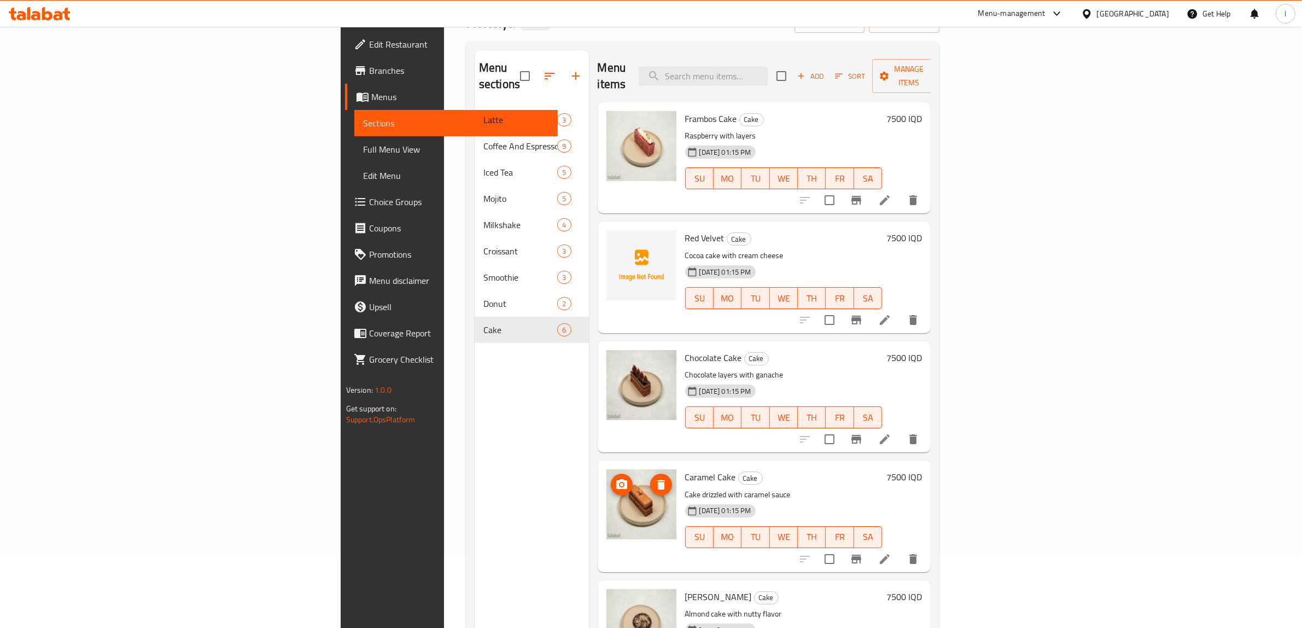
scroll to position [0, 0]
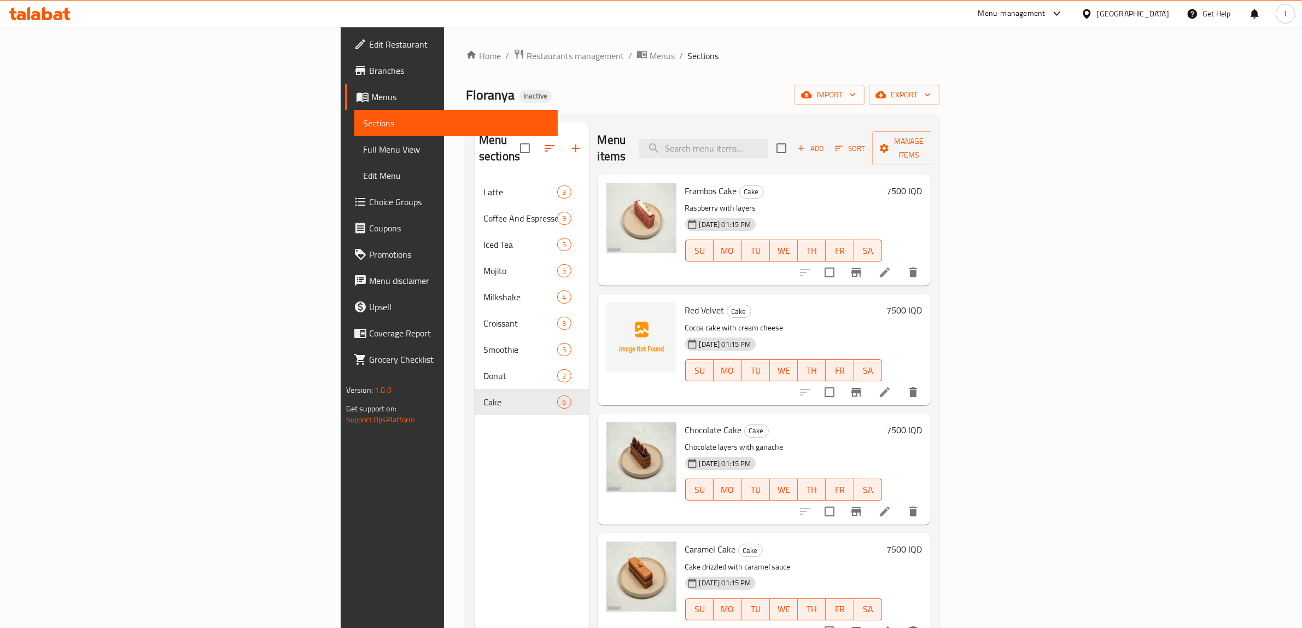
click at [685, 302] on span "Red Velvet" at bounding box center [704, 310] width 39 height 16
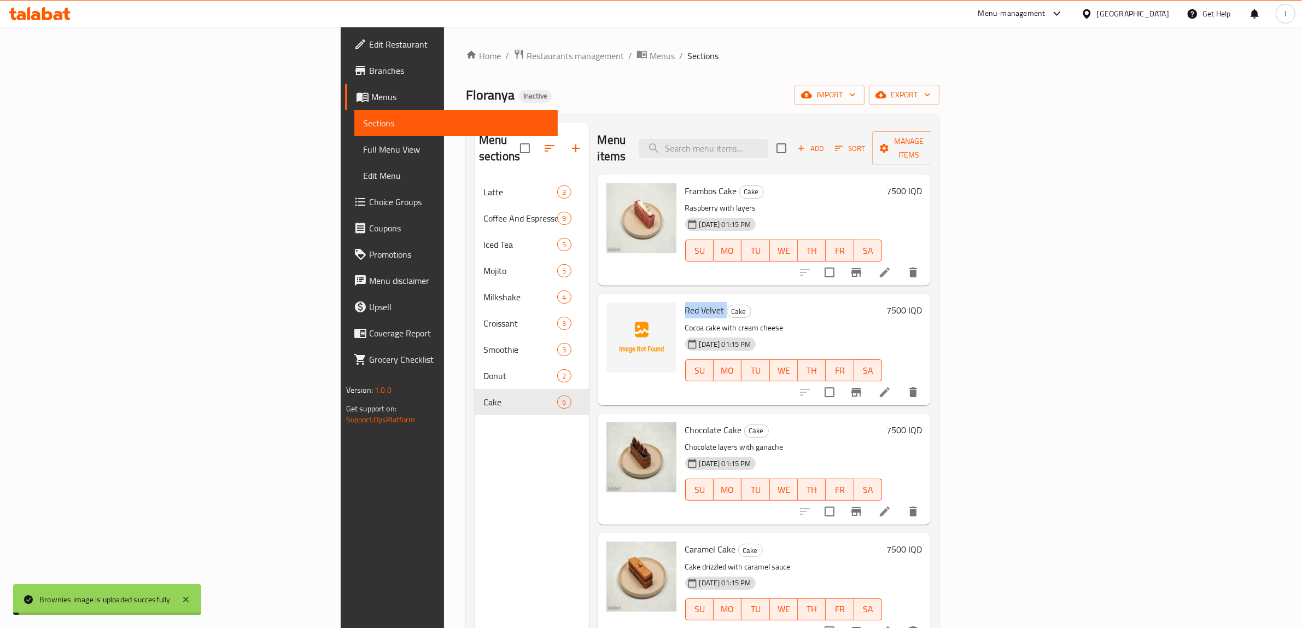
copy h6 "Red Velvet"
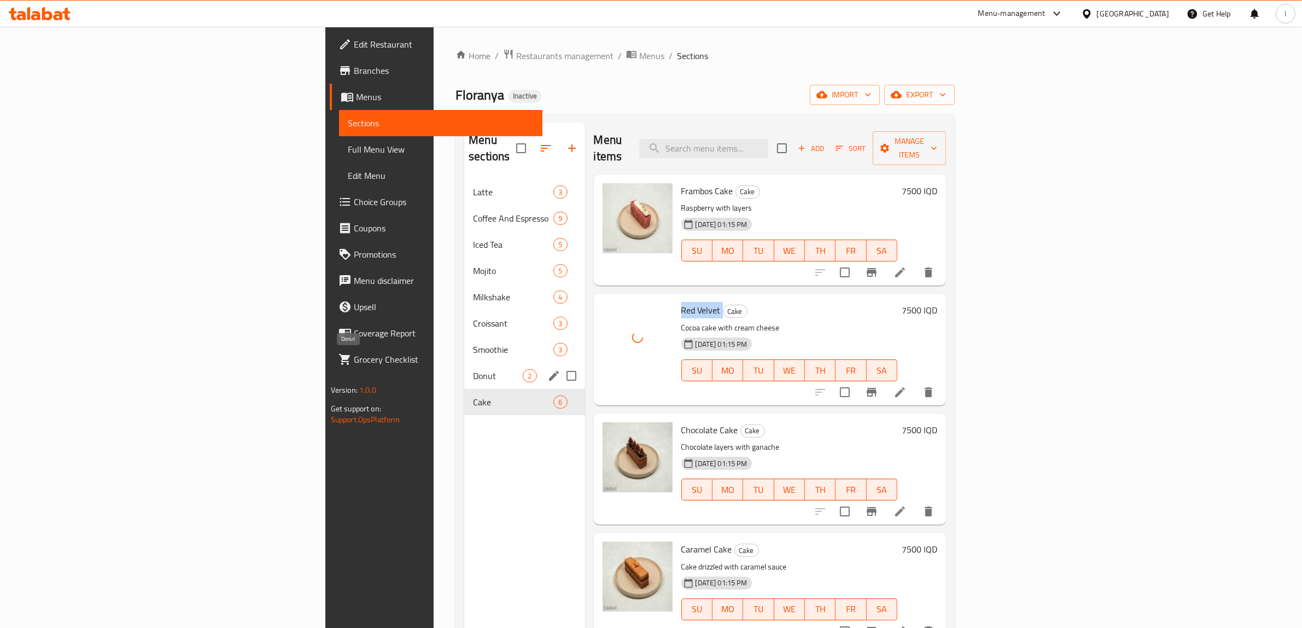
click at [473, 369] on span "Donut" at bounding box center [498, 375] width 50 height 13
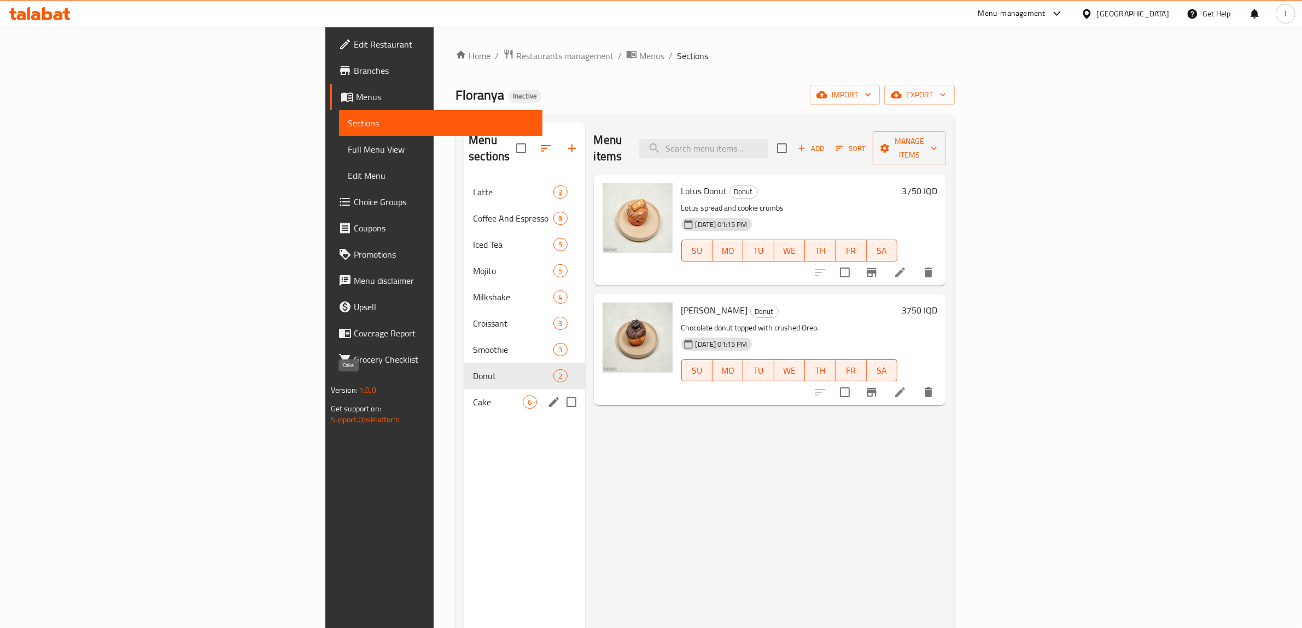
click at [473, 395] on span "Cake" at bounding box center [498, 401] width 50 height 13
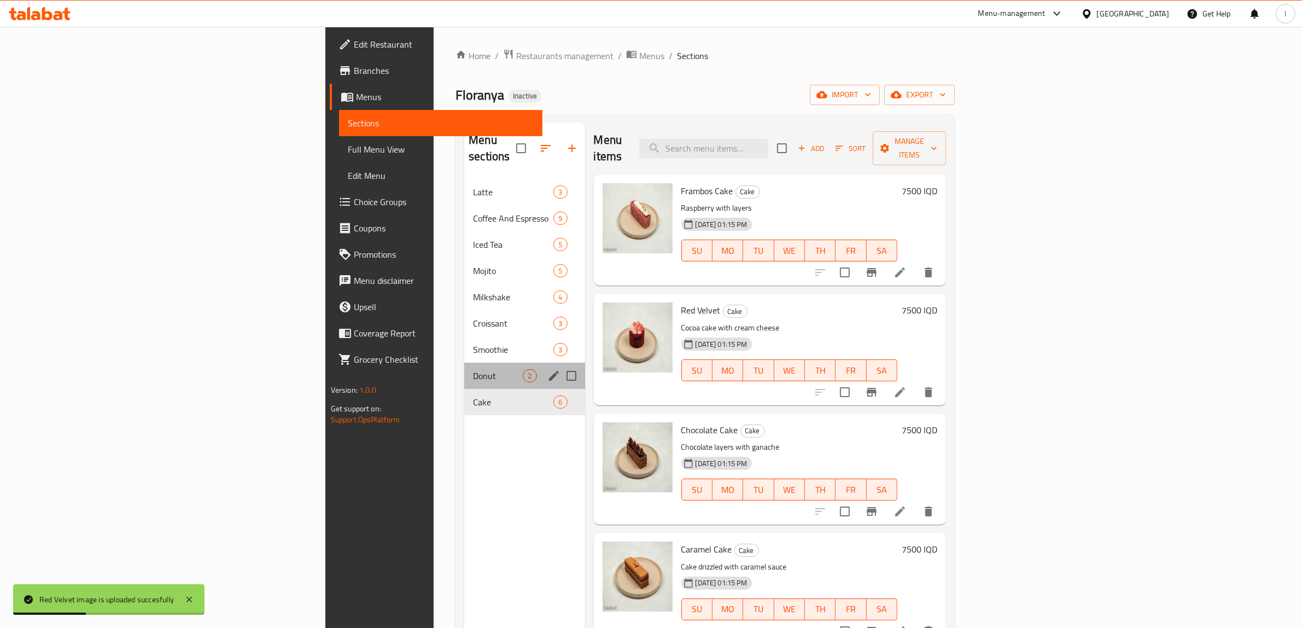
click at [464, 363] on div "Donut 2" at bounding box center [524, 376] width 120 height 26
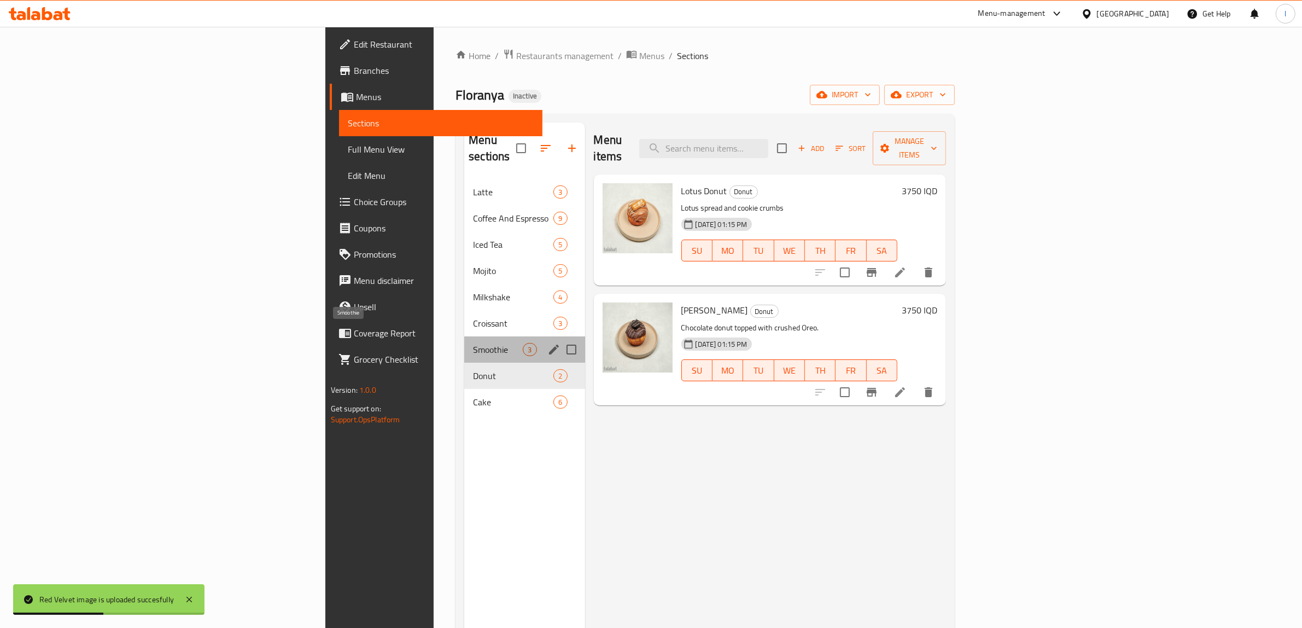
click at [473, 343] on span "Smoothie" at bounding box center [498, 349] width 50 height 13
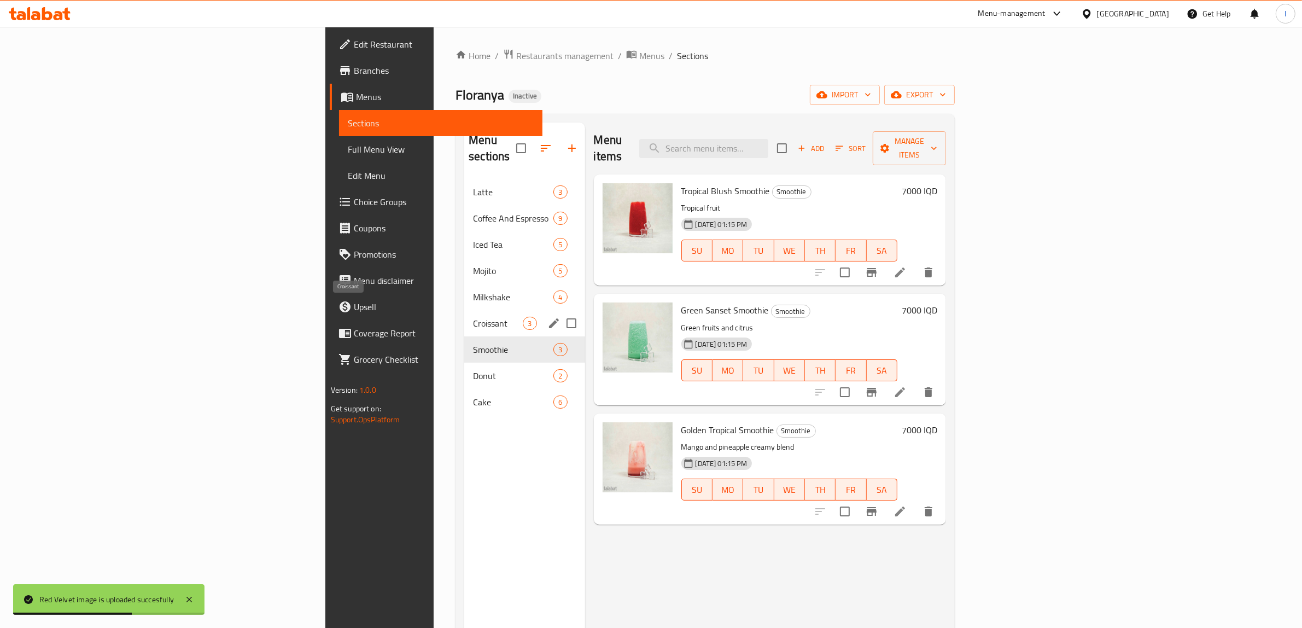
click at [473, 317] on span "Croissant" at bounding box center [498, 323] width 50 height 13
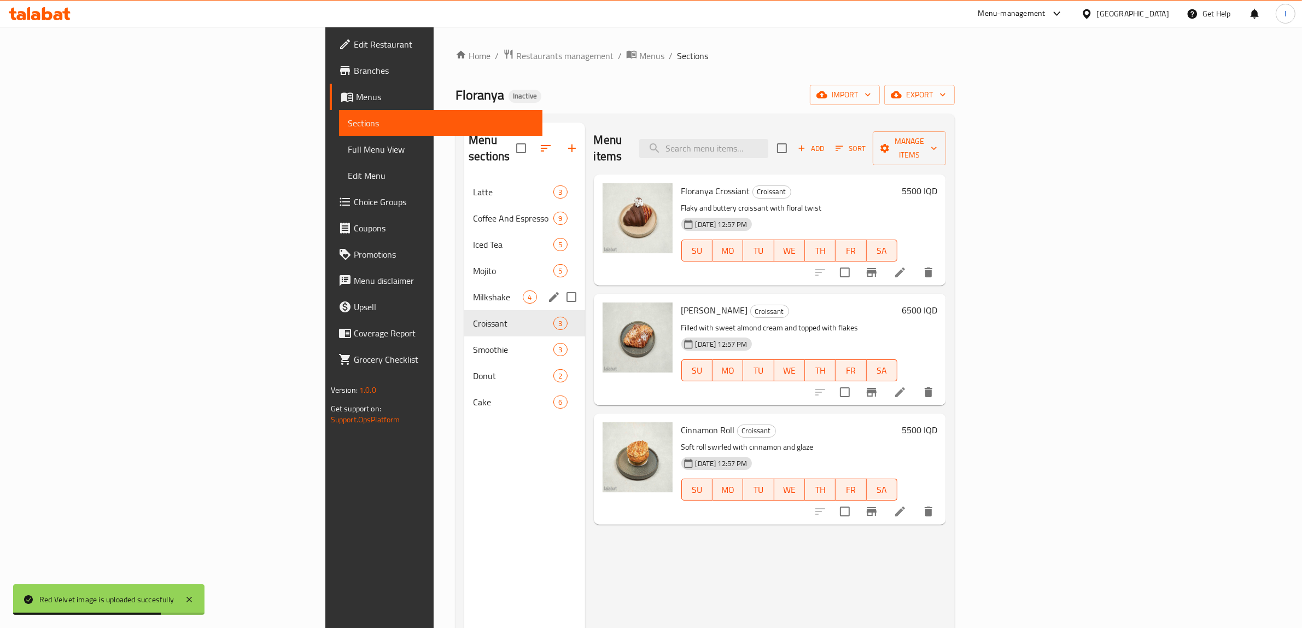
click at [464, 293] on div "Milkshake 4" at bounding box center [524, 297] width 120 height 26
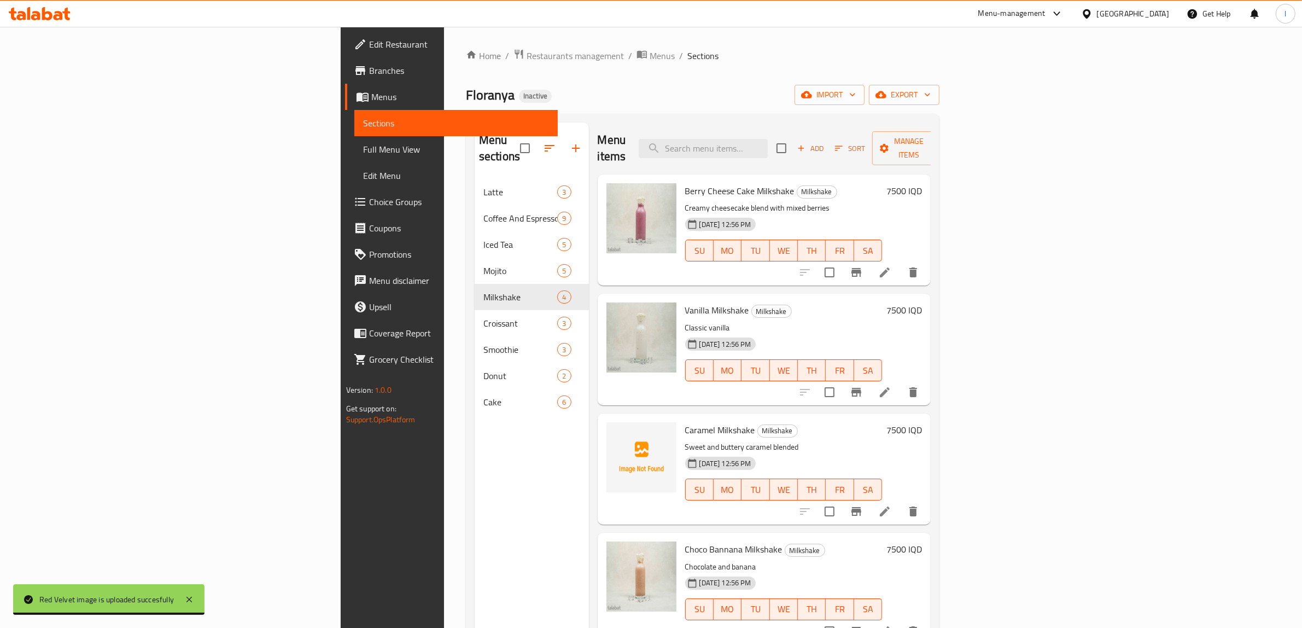
click at [685, 422] on span "Caramel Milkshake" at bounding box center [720, 430] width 70 height 16
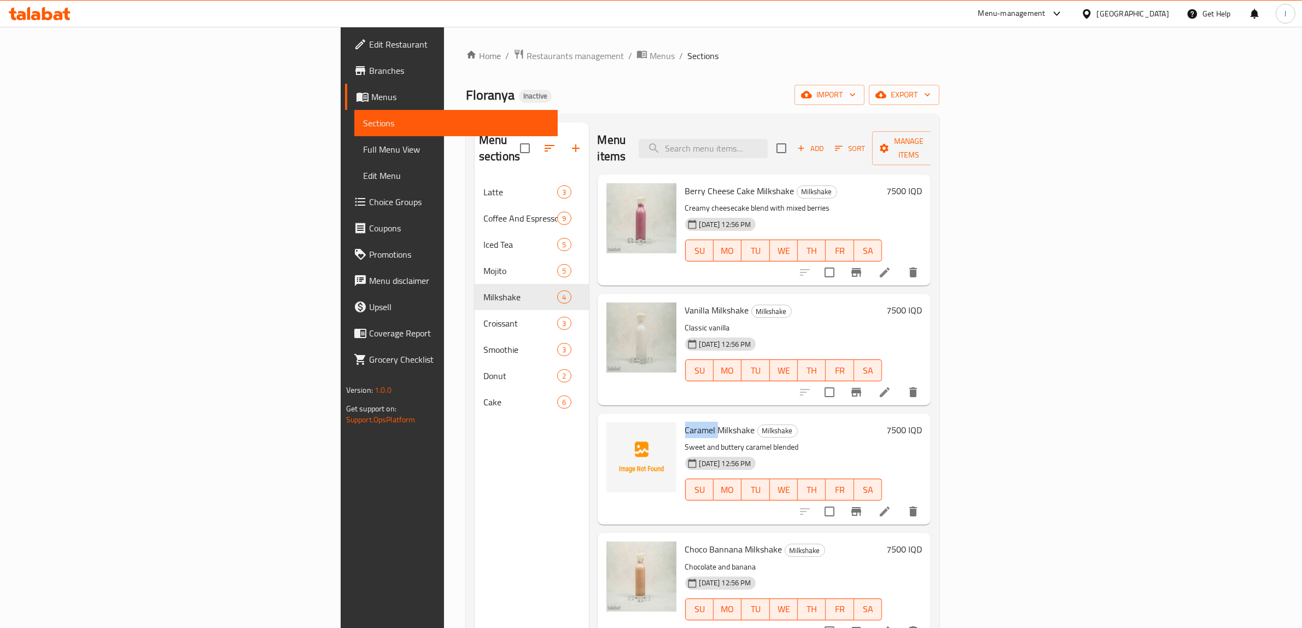
copy span "Caramel"
click at [475, 568] on div "Menu sections Latte 3 Coffee And Espresso 9 Iced Tea 5 Mojito 5 Milkshake 4 Cro…" at bounding box center [532, 437] width 114 height 628
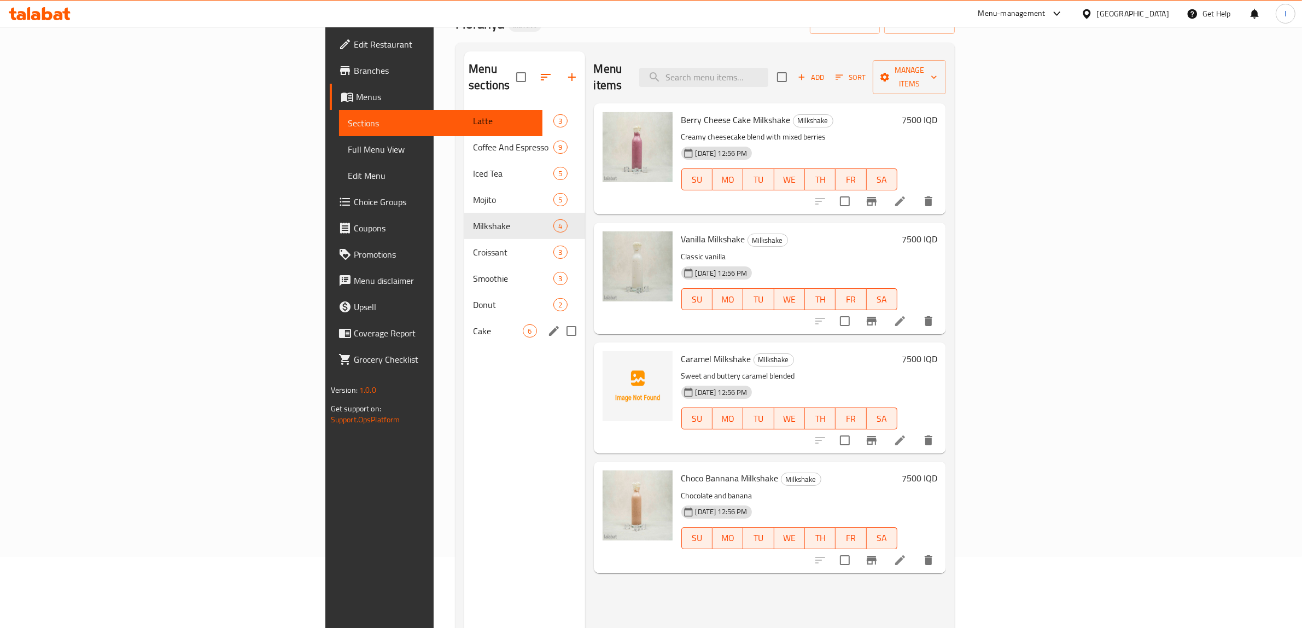
scroll to position [137, 0]
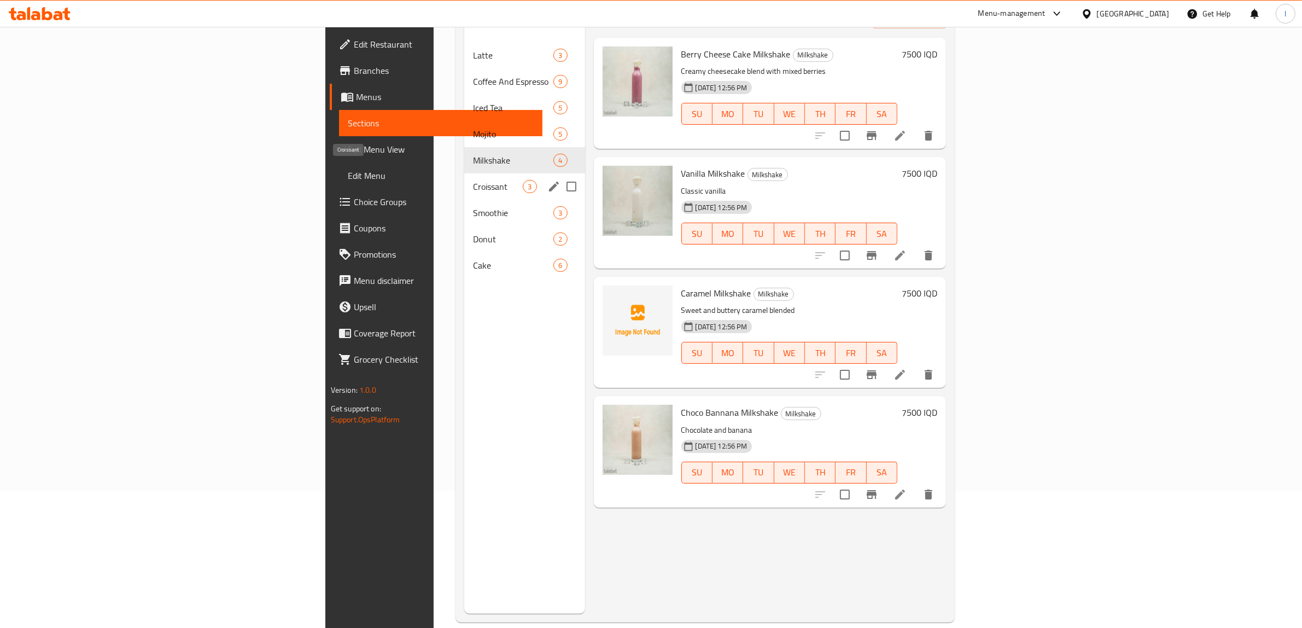
click at [473, 180] on span "Croissant" at bounding box center [498, 186] width 50 height 13
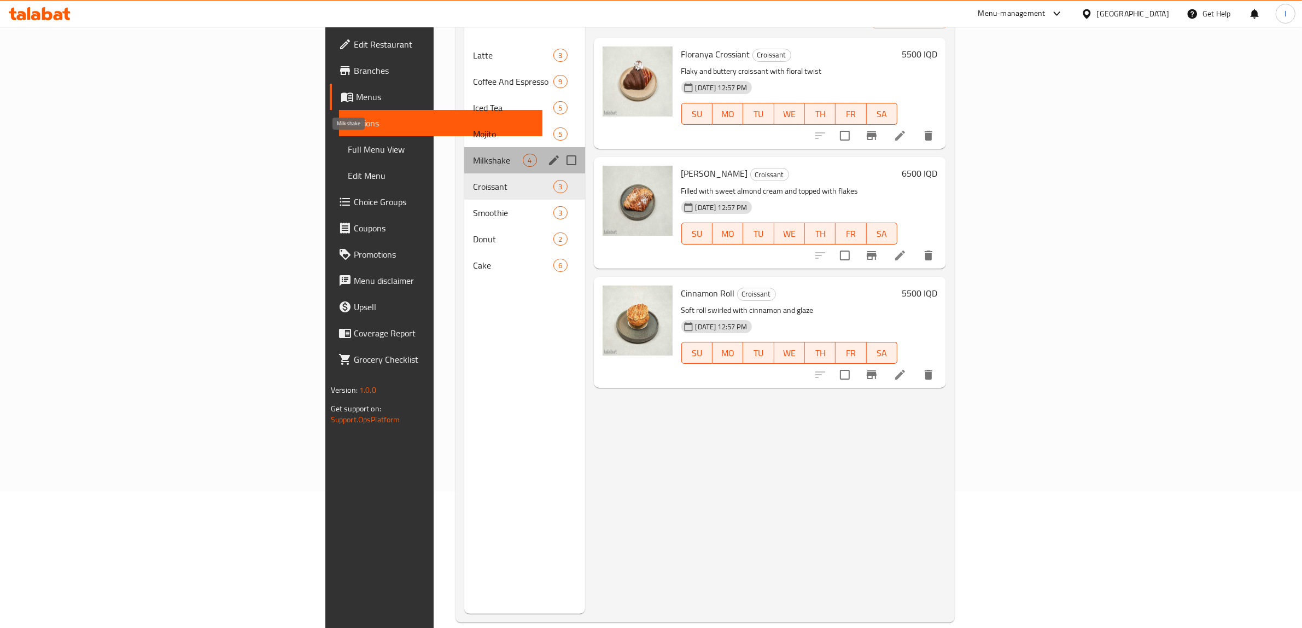
click at [473, 154] on span "Milkshake" at bounding box center [498, 160] width 50 height 13
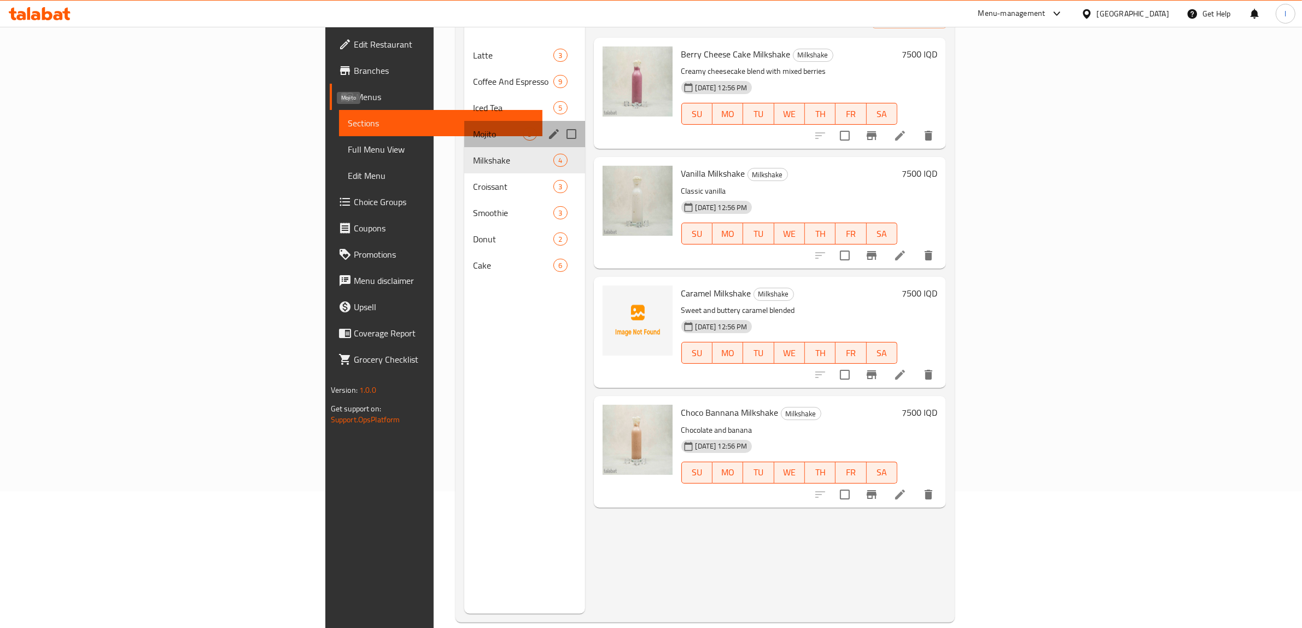
click at [473, 127] on span "Mojito" at bounding box center [498, 133] width 50 height 13
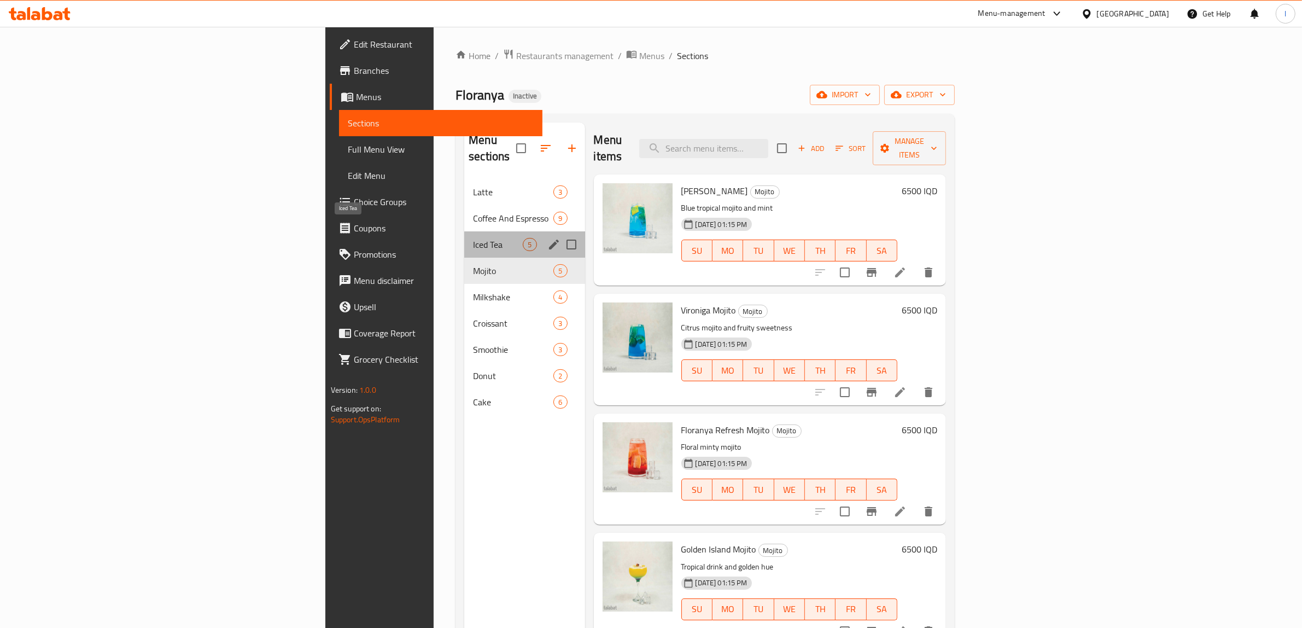
click at [473, 238] on span "Iced Tea" at bounding box center [498, 244] width 50 height 13
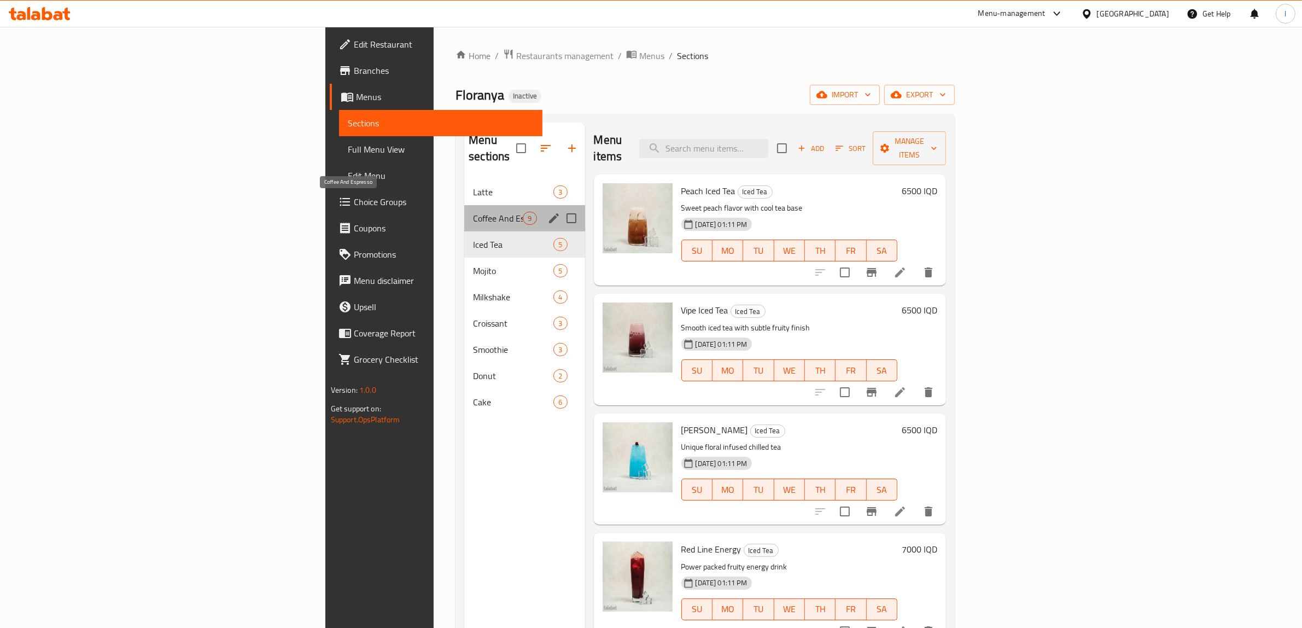
click at [473, 212] on span "Coffee And Espresso" at bounding box center [498, 218] width 50 height 13
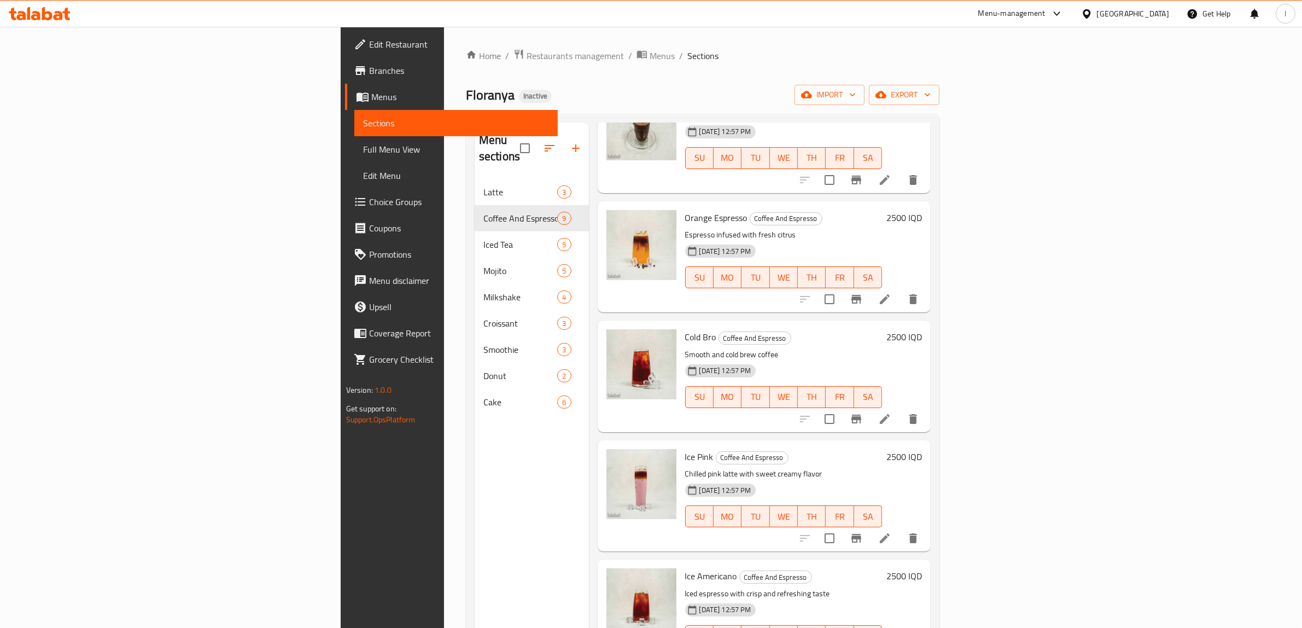
scroll to position [474, 0]
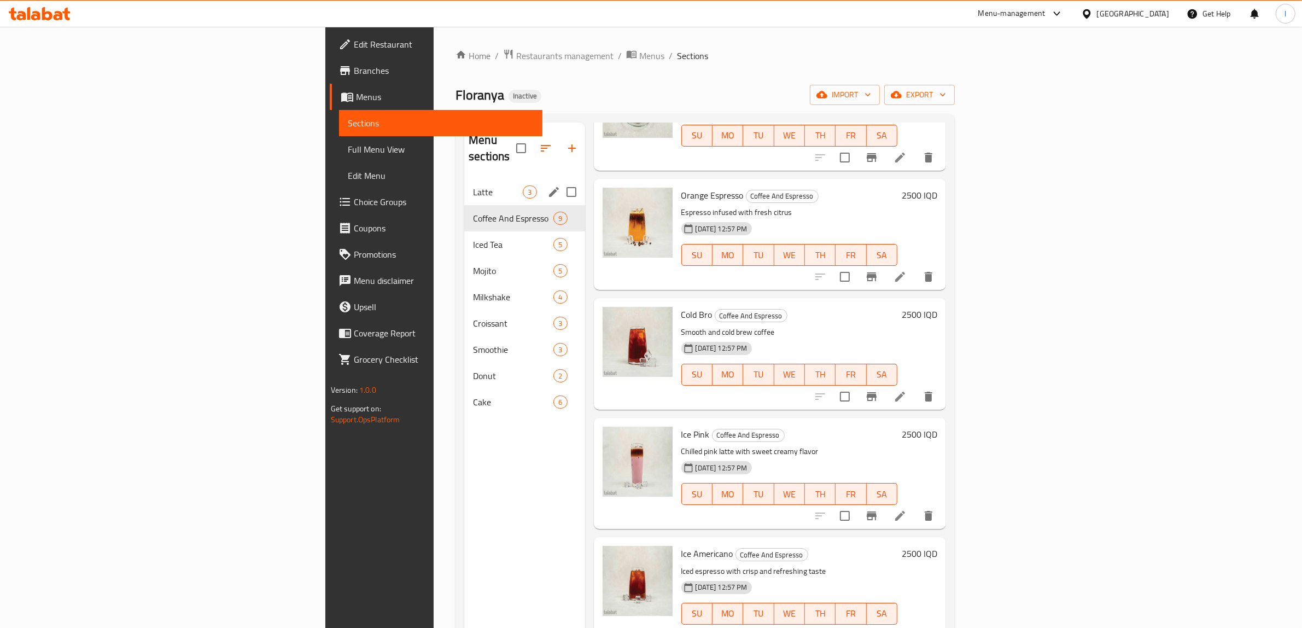
click at [473, 185] on span "Latte" at bounding box center [498, 191] width 50 height 13
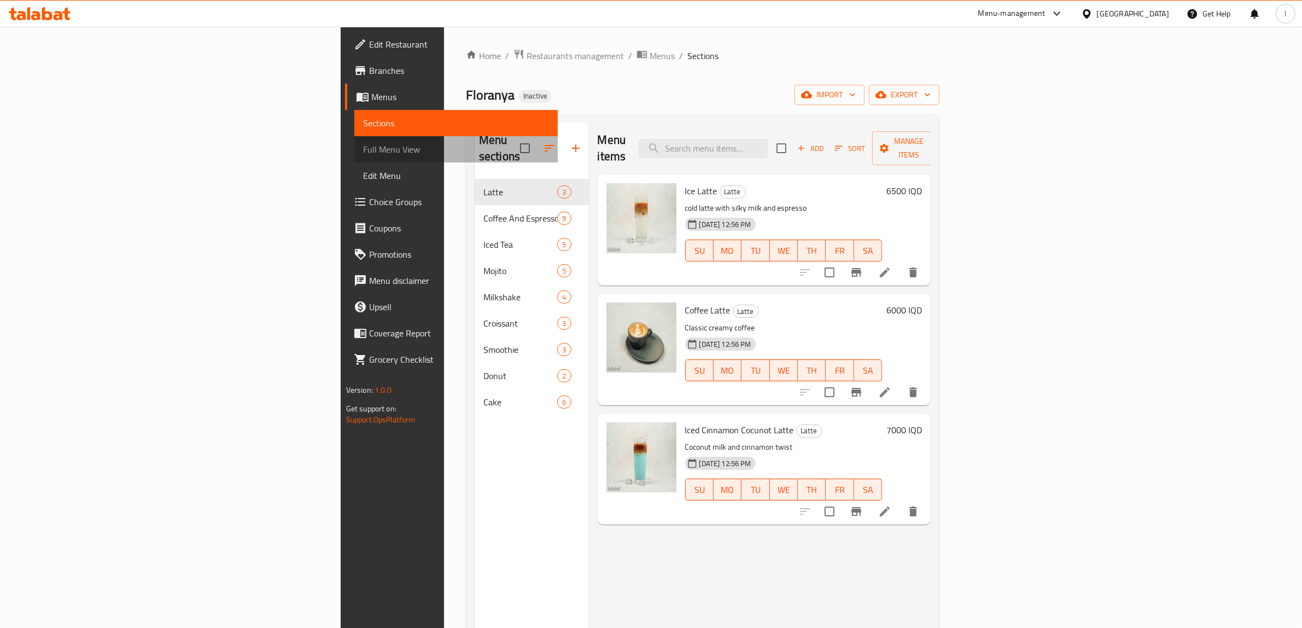
click at [363, 155] on span "Full Menu View" at bounding box center [456, 149] width 186 height 13
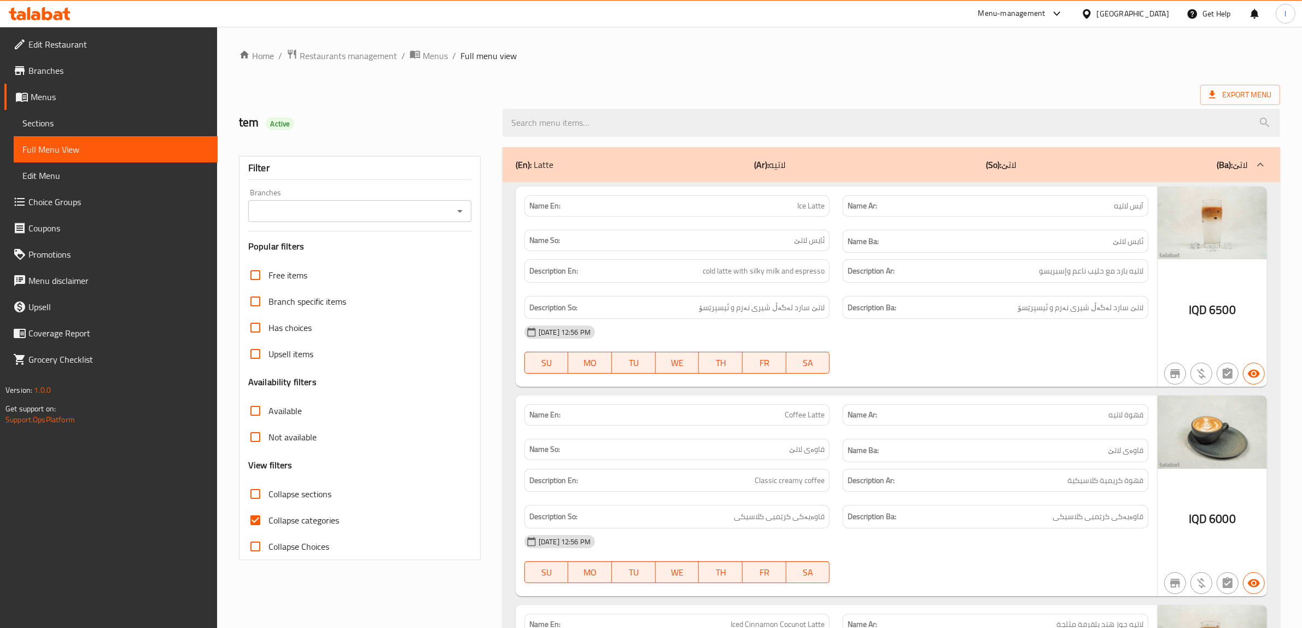
drag, startPoint x: 417, startPoint y: 208, endPoint x: 406, endPoint y: 216, distance: 13.2
click at [416, 208] on input "Branches" at bounding box center [351, 210] width 199 height 15
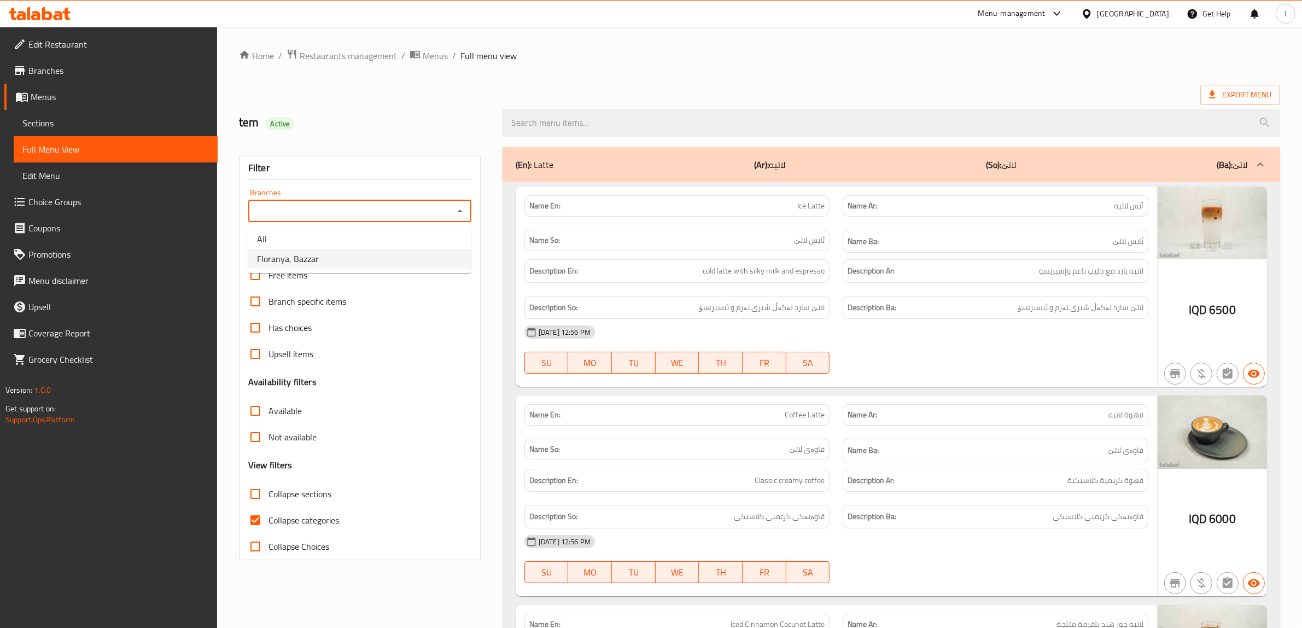
click at [342, 257] on li "Floranya, Bazzar" at bounding box center [359, 259] width 223 height 20
type input "Floranya, Bazzar"
click at [265, 517] on input "Collapse categories" at bounding box center [255, 520] width 26 height 26
checkbox input "false"
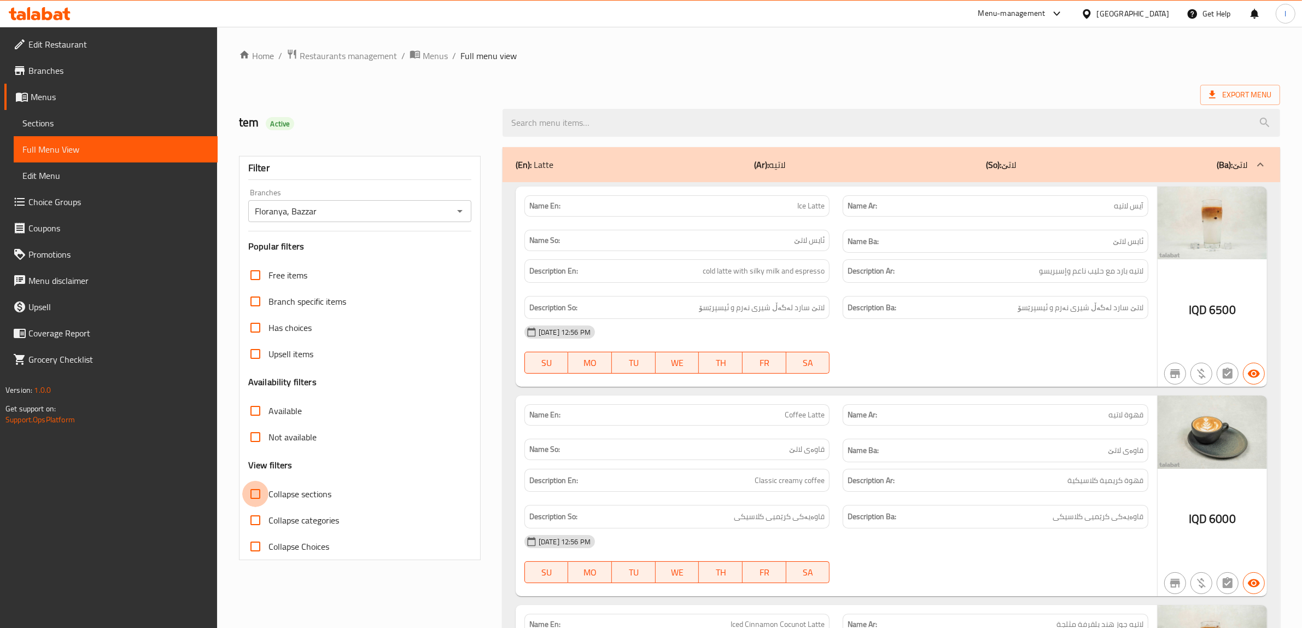
click at [250, 498] on input "Collapse sections" at bounding box center [255, 494] width 26 height 26
checkbox input "true"
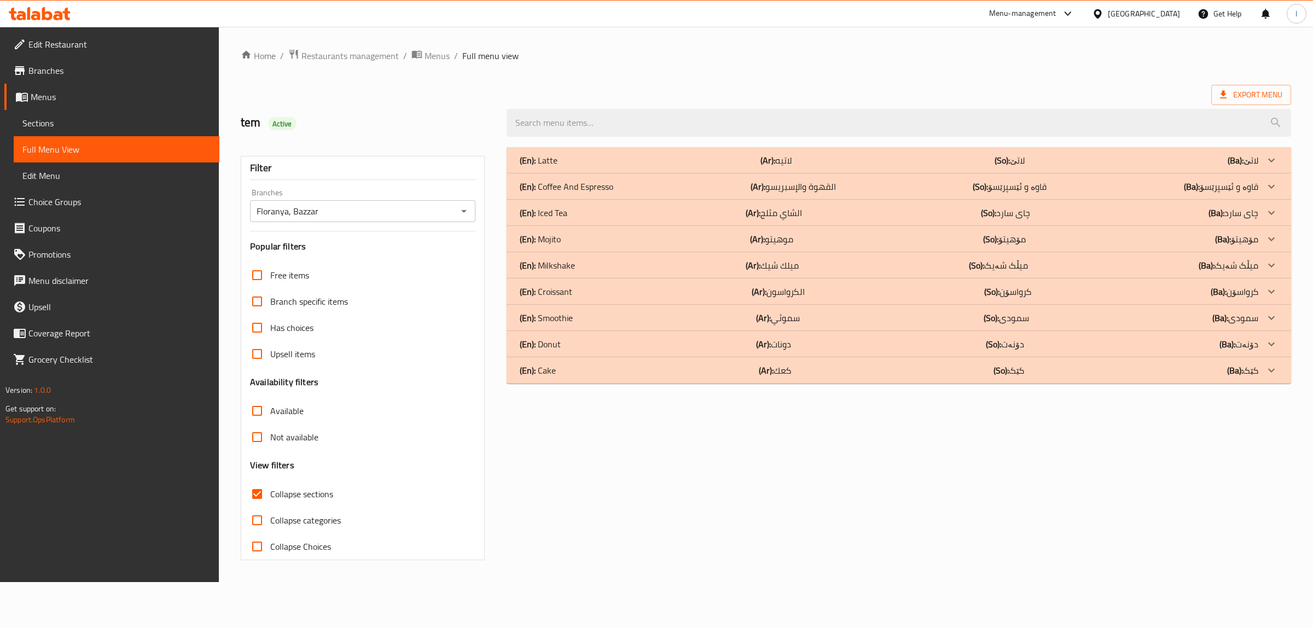
click at [559, 368] on div "(En): Cake (Ar): كعك (So): کێک (Ba): کێک" at bounding box center [889, 370] width 738 height 13
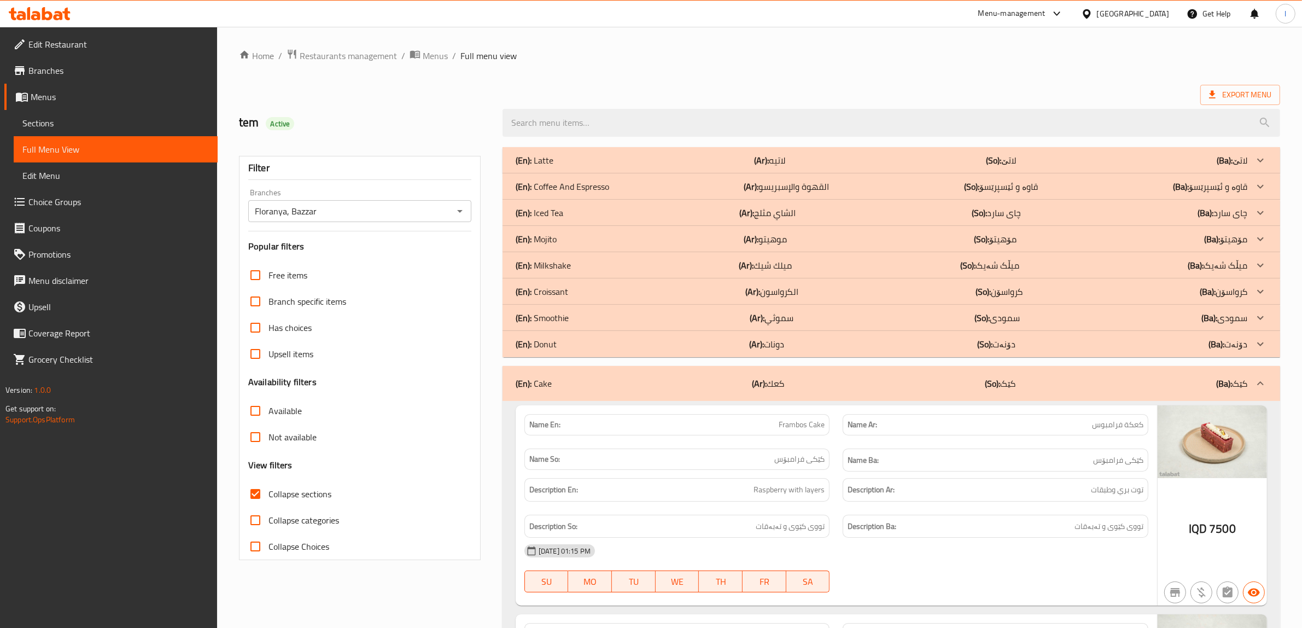
click at [570, 343] on div "(En): Donut (Ar): دونات (So): دۆنەت (Ba): دۆنەت" at bounding box center [882, 343] width 732 height 13
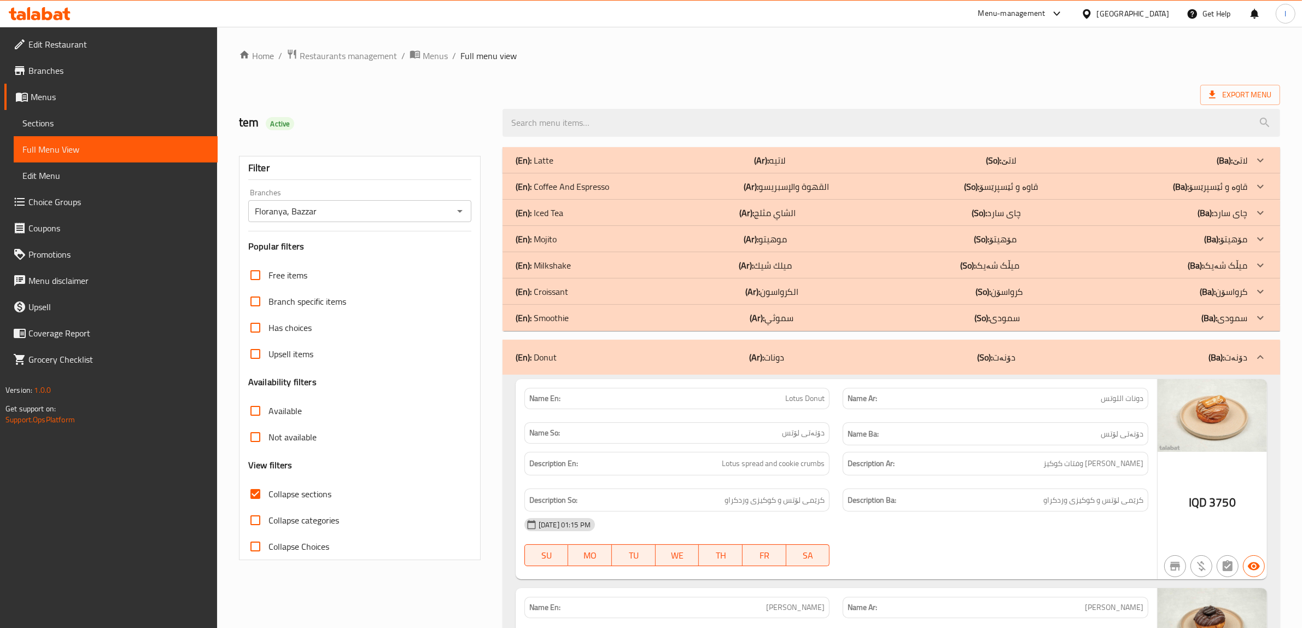
click at [566, 321] on p "(En): Smoothie" at bounding box center [542, 317] width 53 height 13
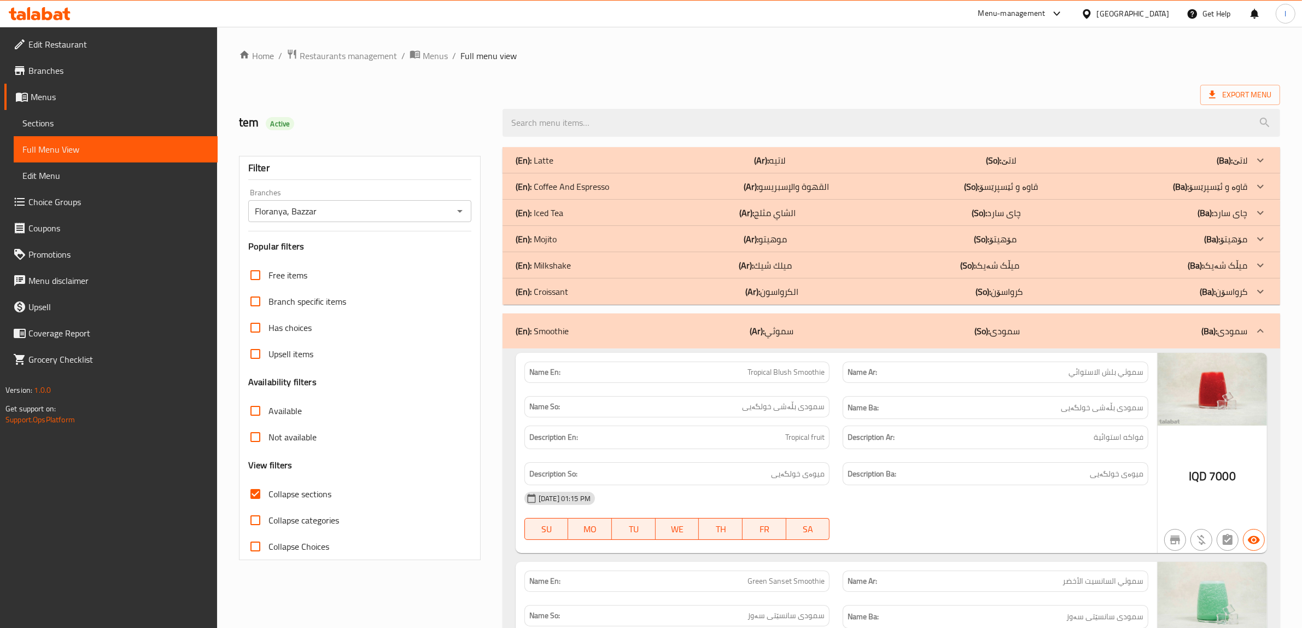
click at [557, 234] on div "(En): Mojito (Ar): موهيتو (So): مۆهیتۆ (Ba): مۆهیتۆ" at bounding box center [882, 238] width 732 height 13
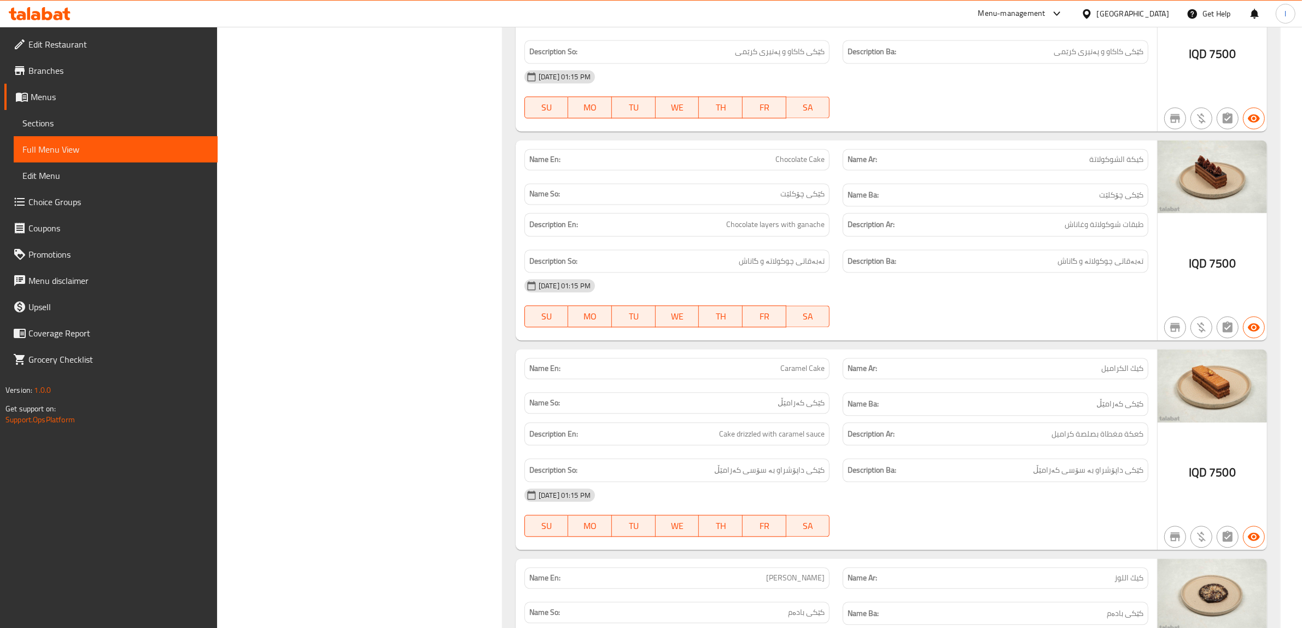
scroll to position [2878, 0]
